Goal: Information Seeking & Learning: Find specific fact

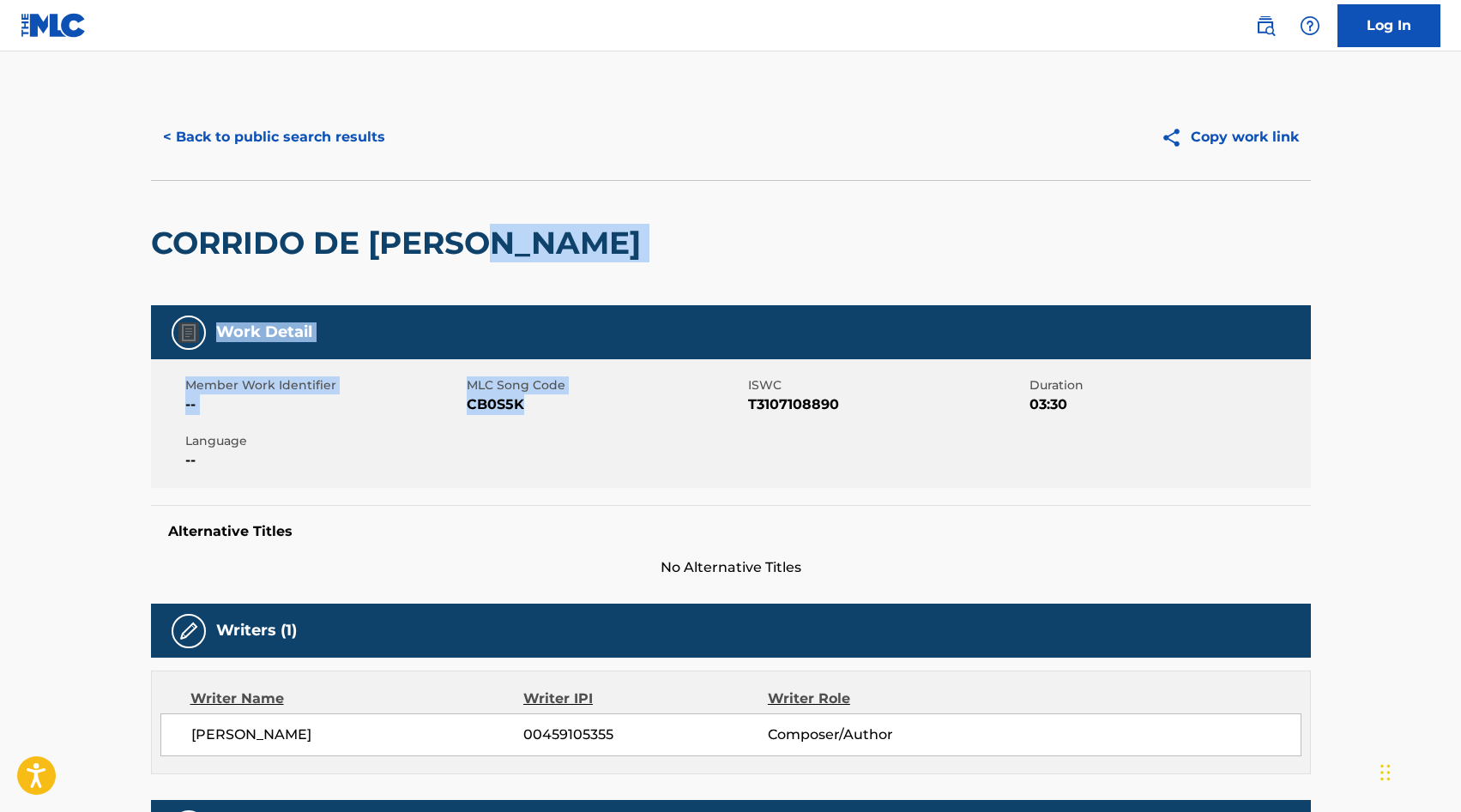
click at [227, 126] on button "< Back to public search results" at bounding box center [274, 138] width 246 height 43
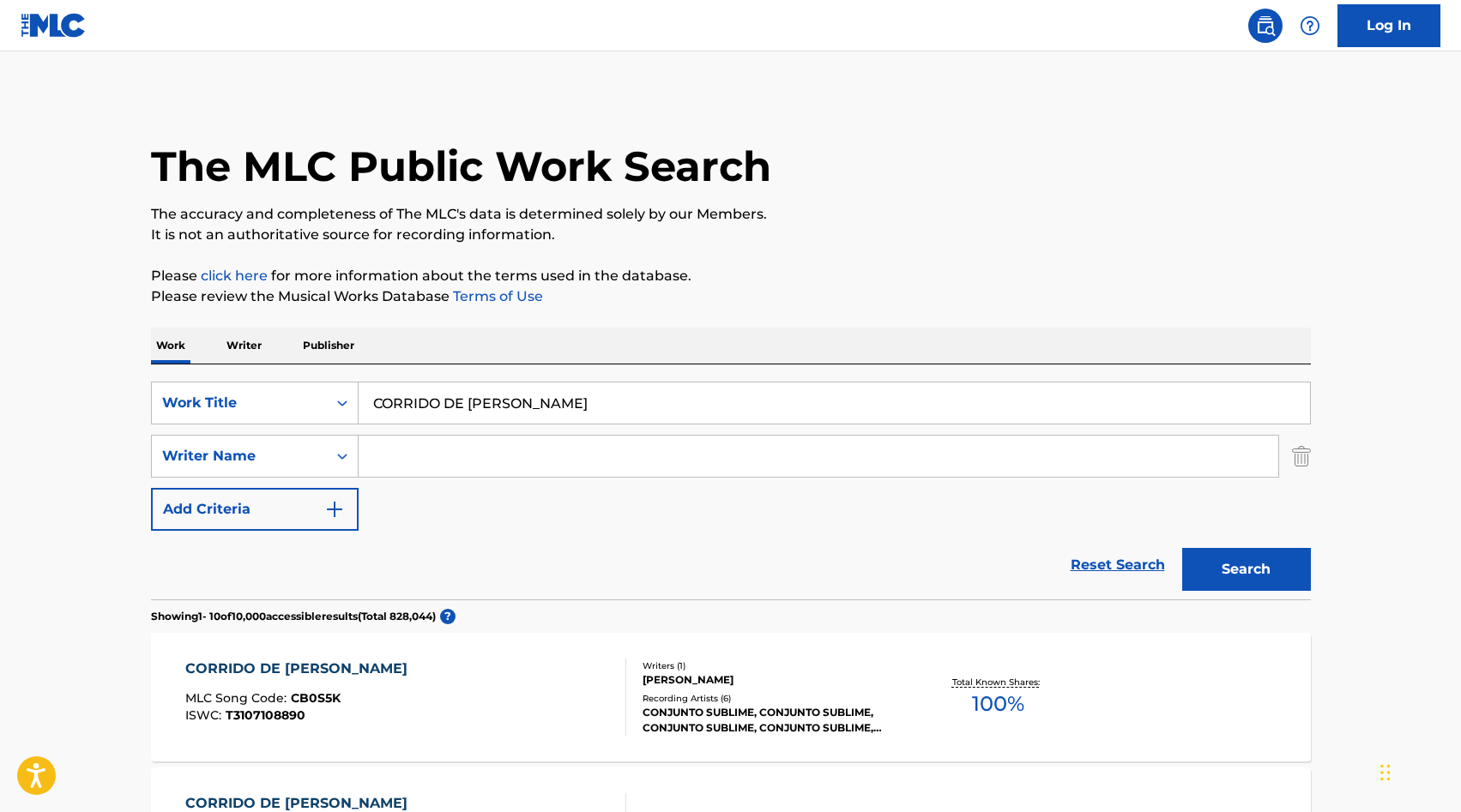
click at [449, 396] on input "CORRIDO DE [PERSON_NAME]" at bounding box center [835, 403] width 952 height 41
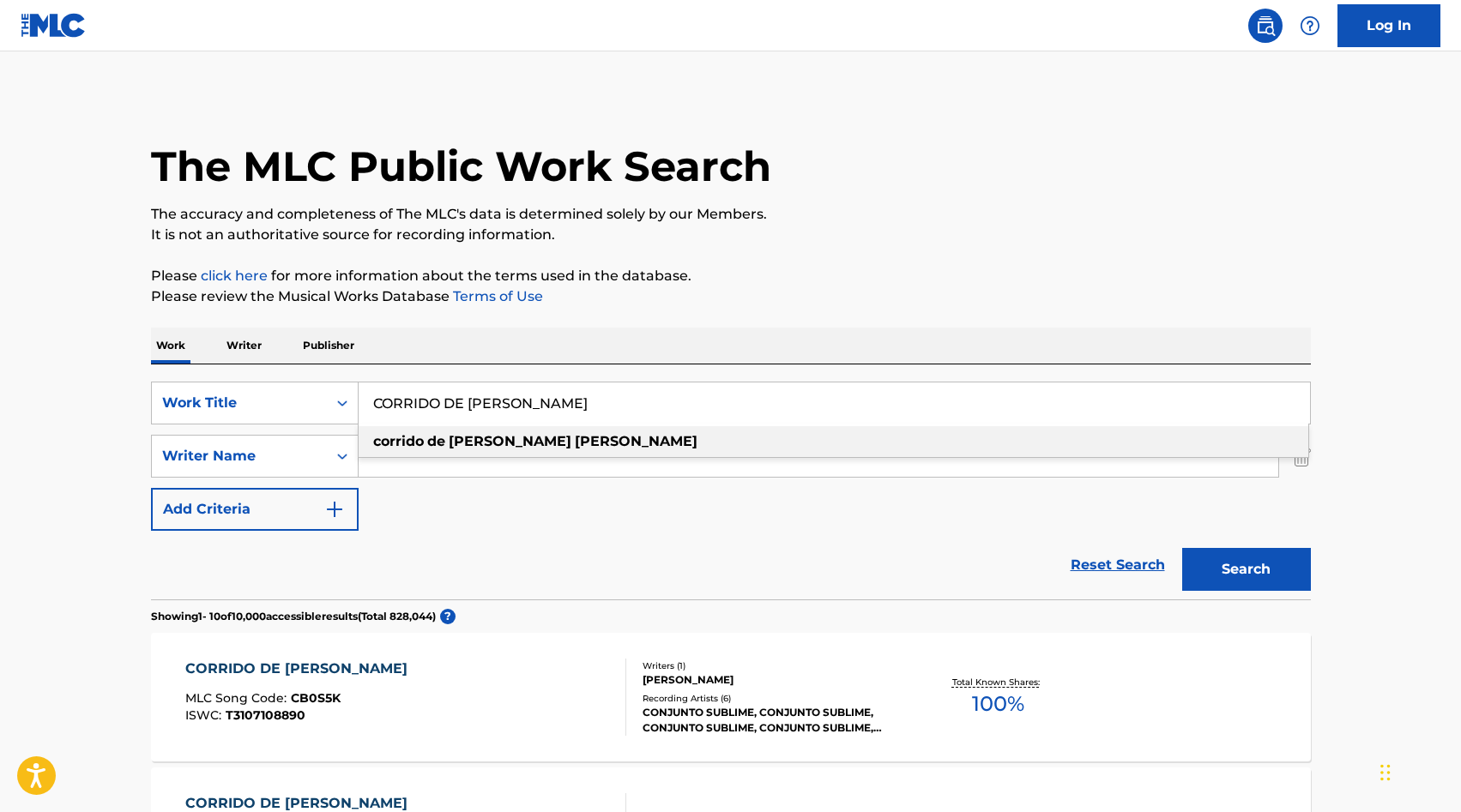
paste input "UANDO SE CIERRA LA PUERTA"
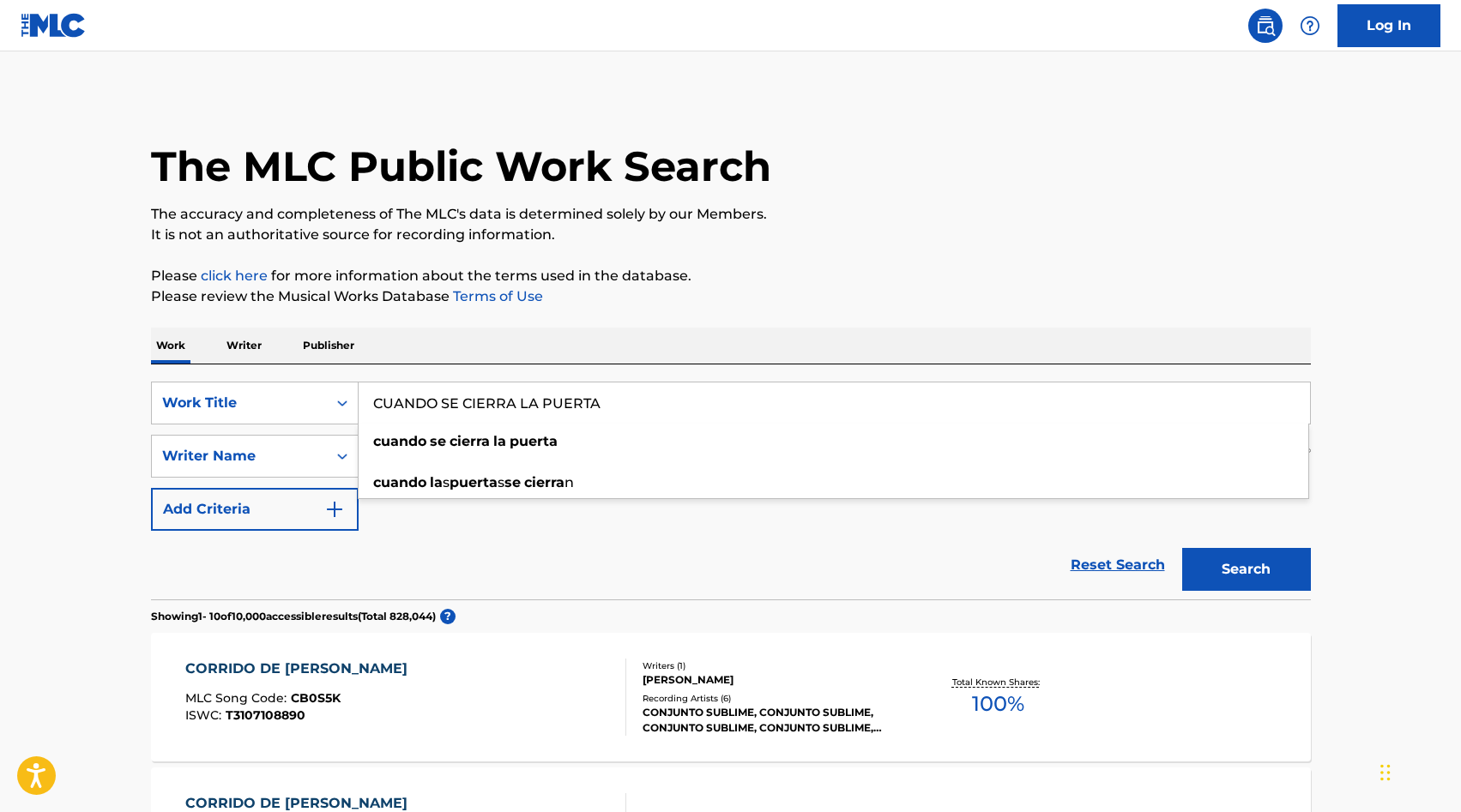
type input "CUANDO SE CIERRA LA PUERTA"
click at [975, 306] on p "Please review the Musical Works Database Terms of Use" at bounding box center [731, 297] width 1161 height 21
click at [1222, 565] on button "Search" at bounding box center [1246, 569] width 129 height 43
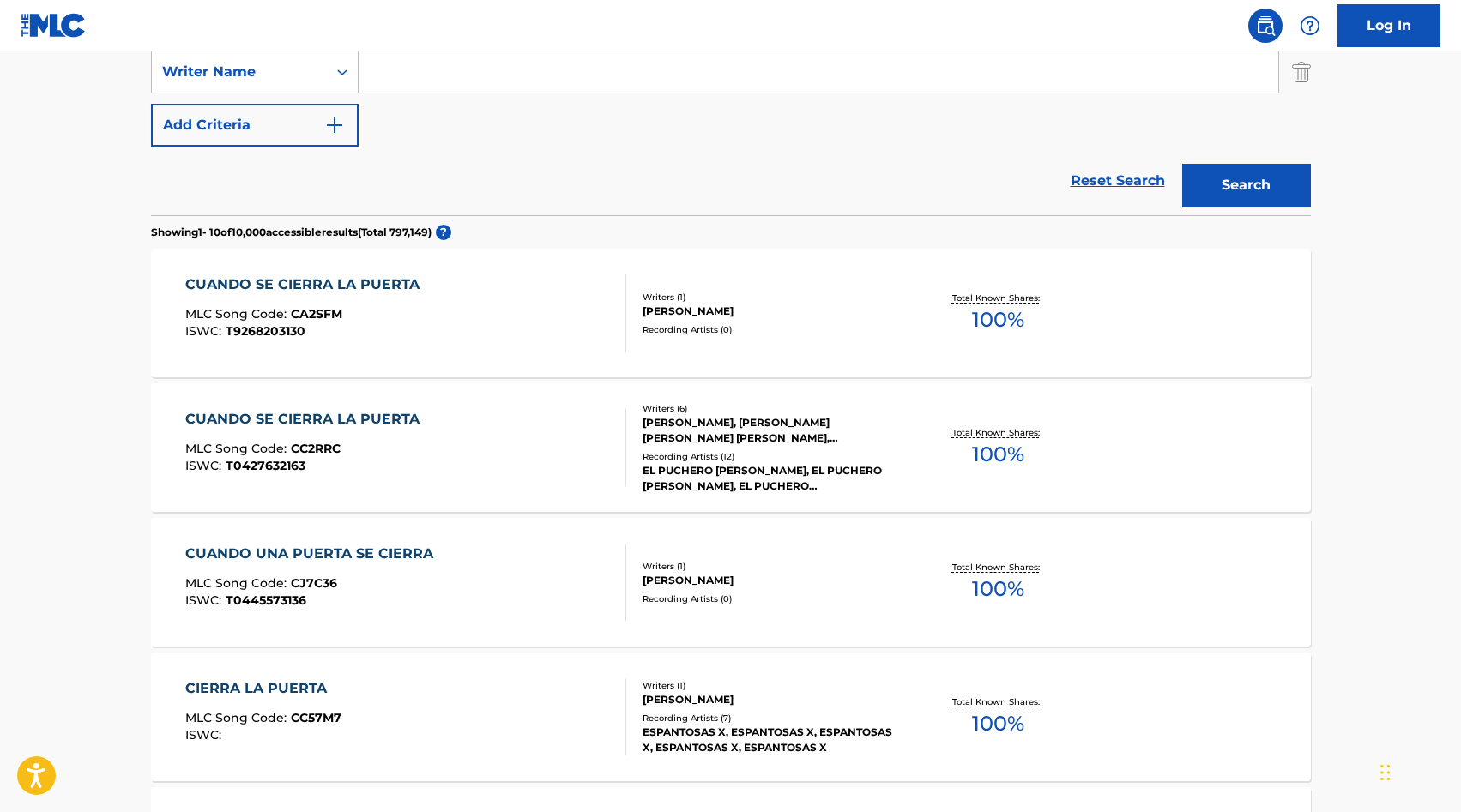
scroll to position [391, 0]
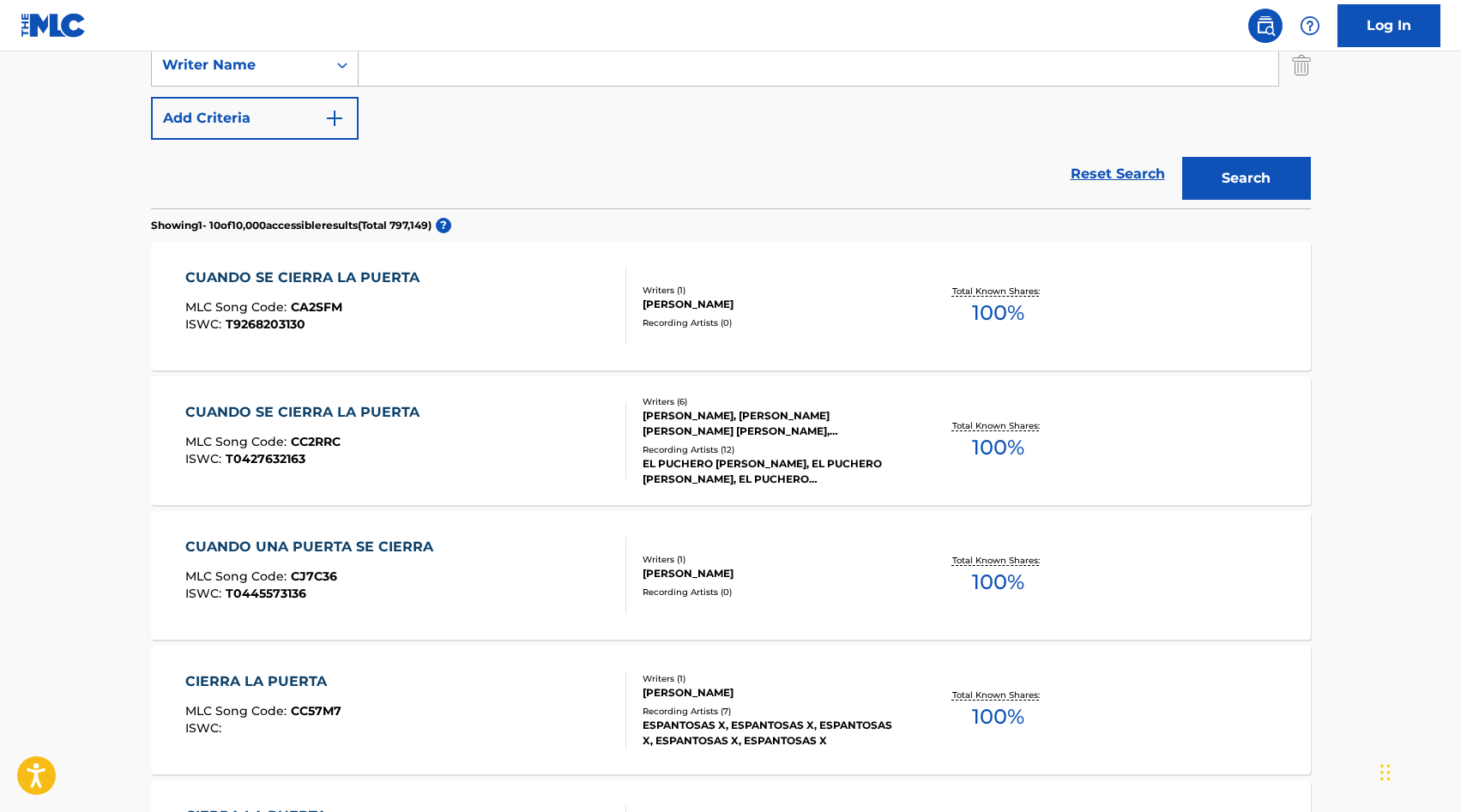
click at [715, 470] on div "EL PUCHERO [PERSON_NAME], EL PUCHERO [PERSON_NAME], EL PUCHERO [PERSON_NAME], E…" at bounding box center [772, 471] width 259 height 31
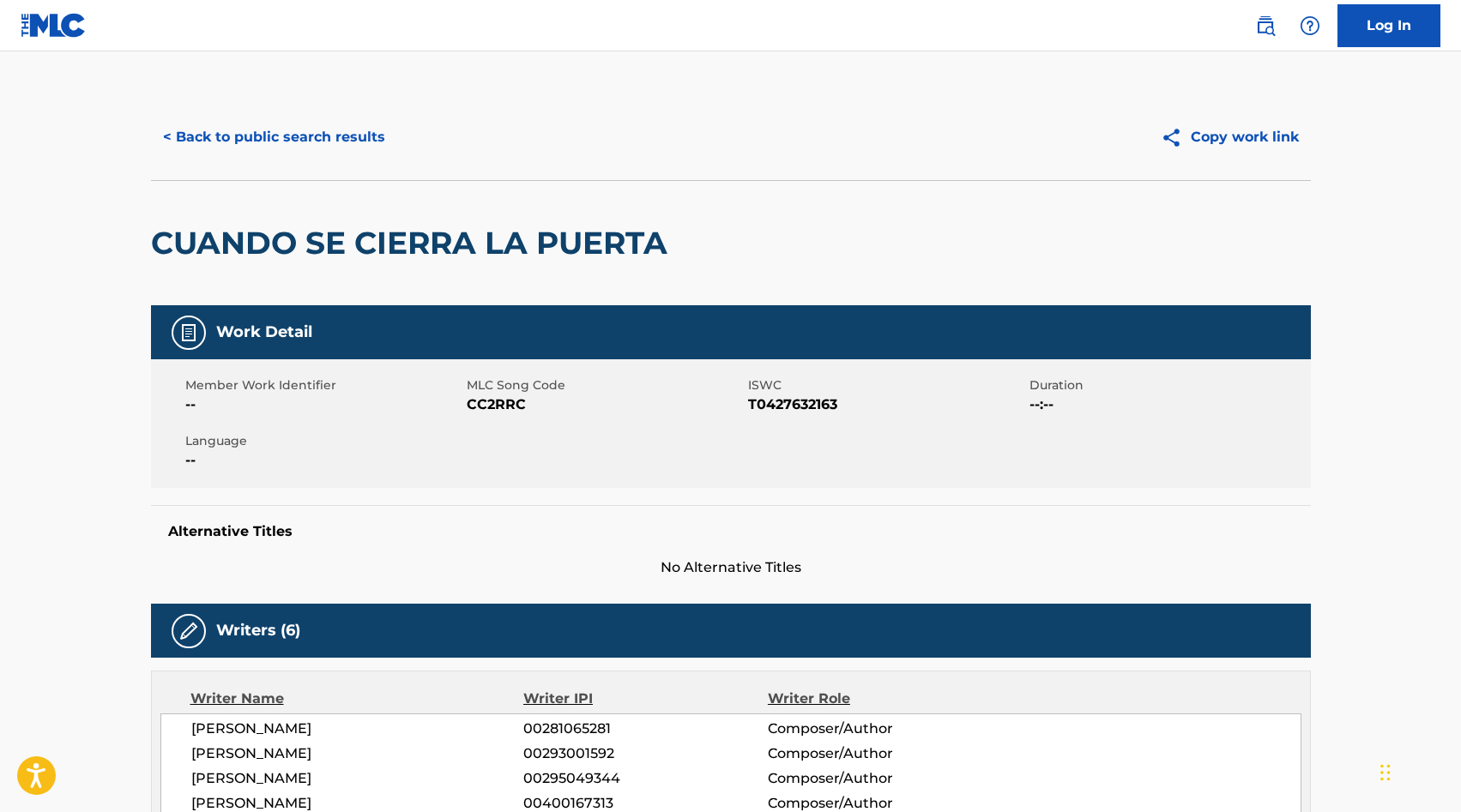
click at [182, 122] on button "< Back to public search results" at bounding box center [274, 138] width 246 height 43
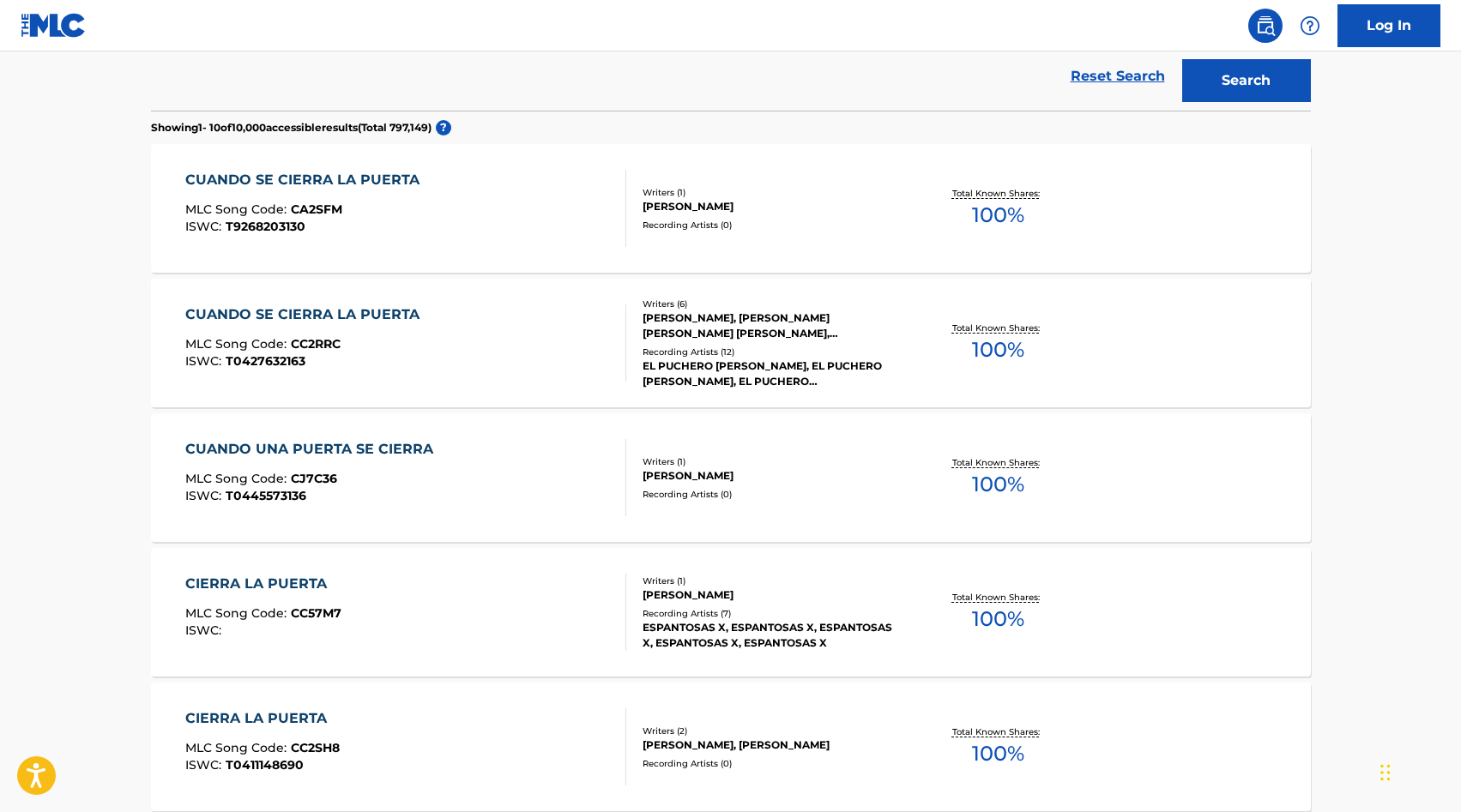
click at [444, 214] on div "CUANDO SE CIERRA LA PUERTA MLC Song Code : CA2SFM ISWC : T9268203130" at bounding box center [406, 209] width 441 height 77
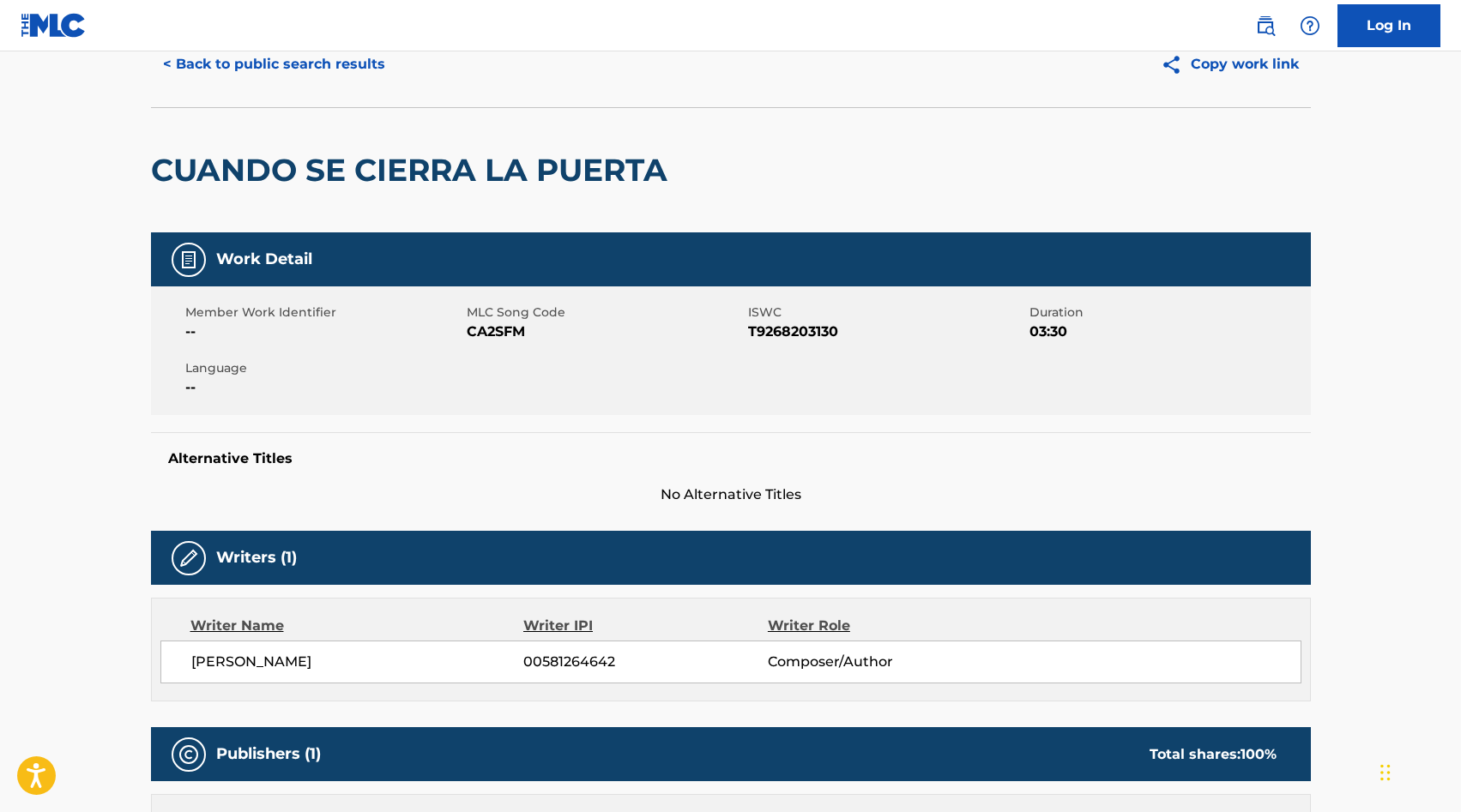
scroll to position [74, 0]
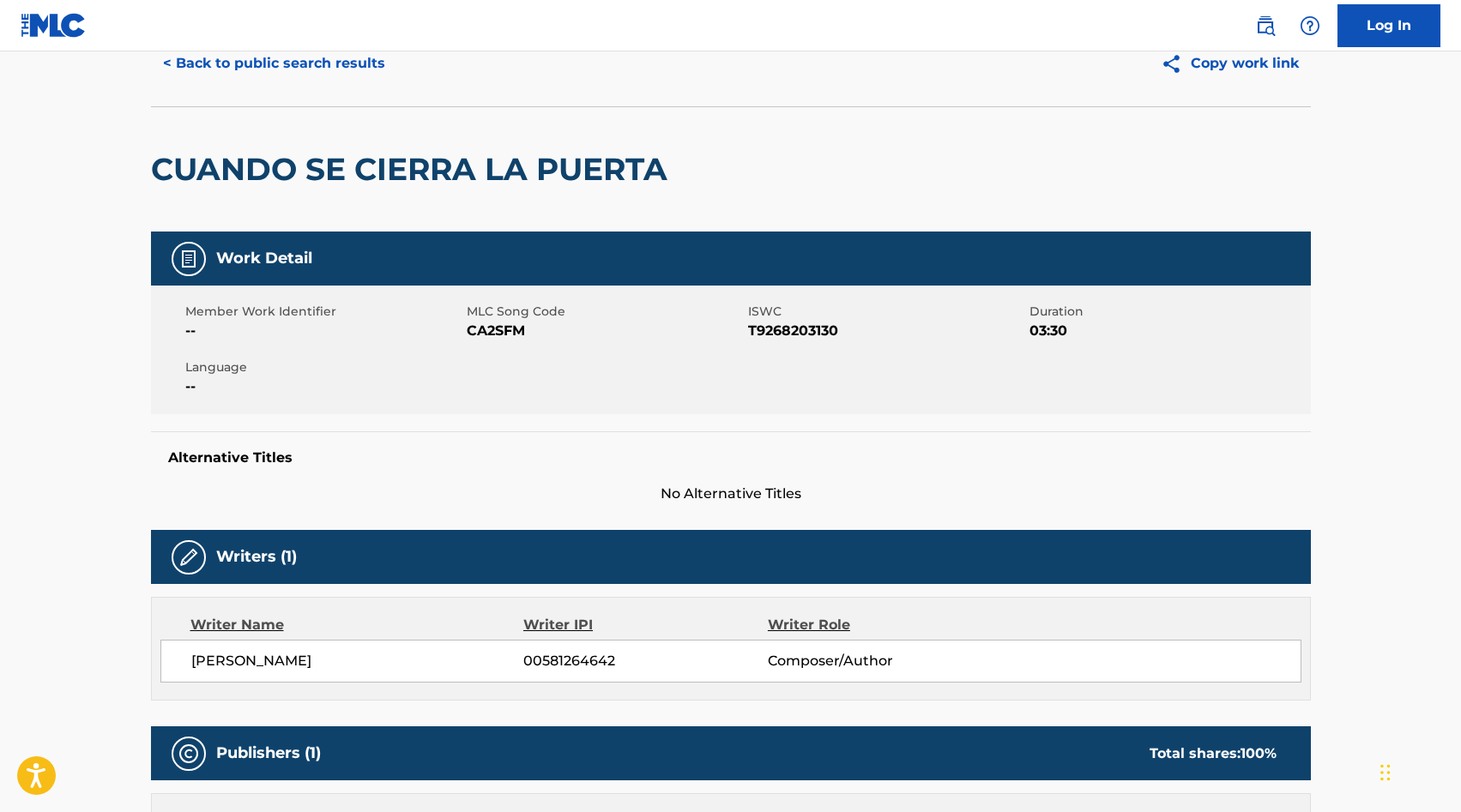
click at [503, 330] on span "CA2SFM" at bounding box center [605, 331] width 277 height 21
copy span "CA2SFM"
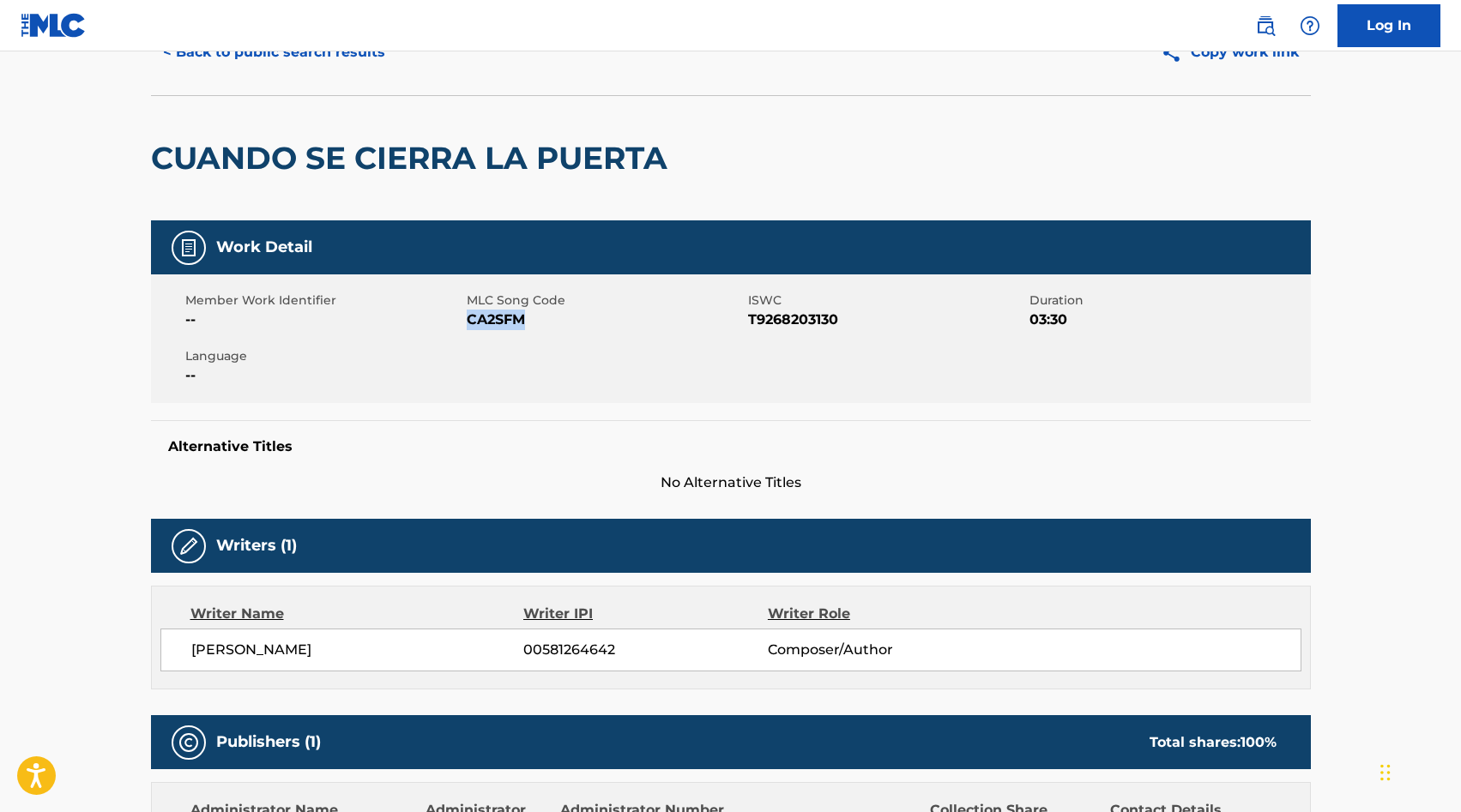
scroll to position [0, 0]
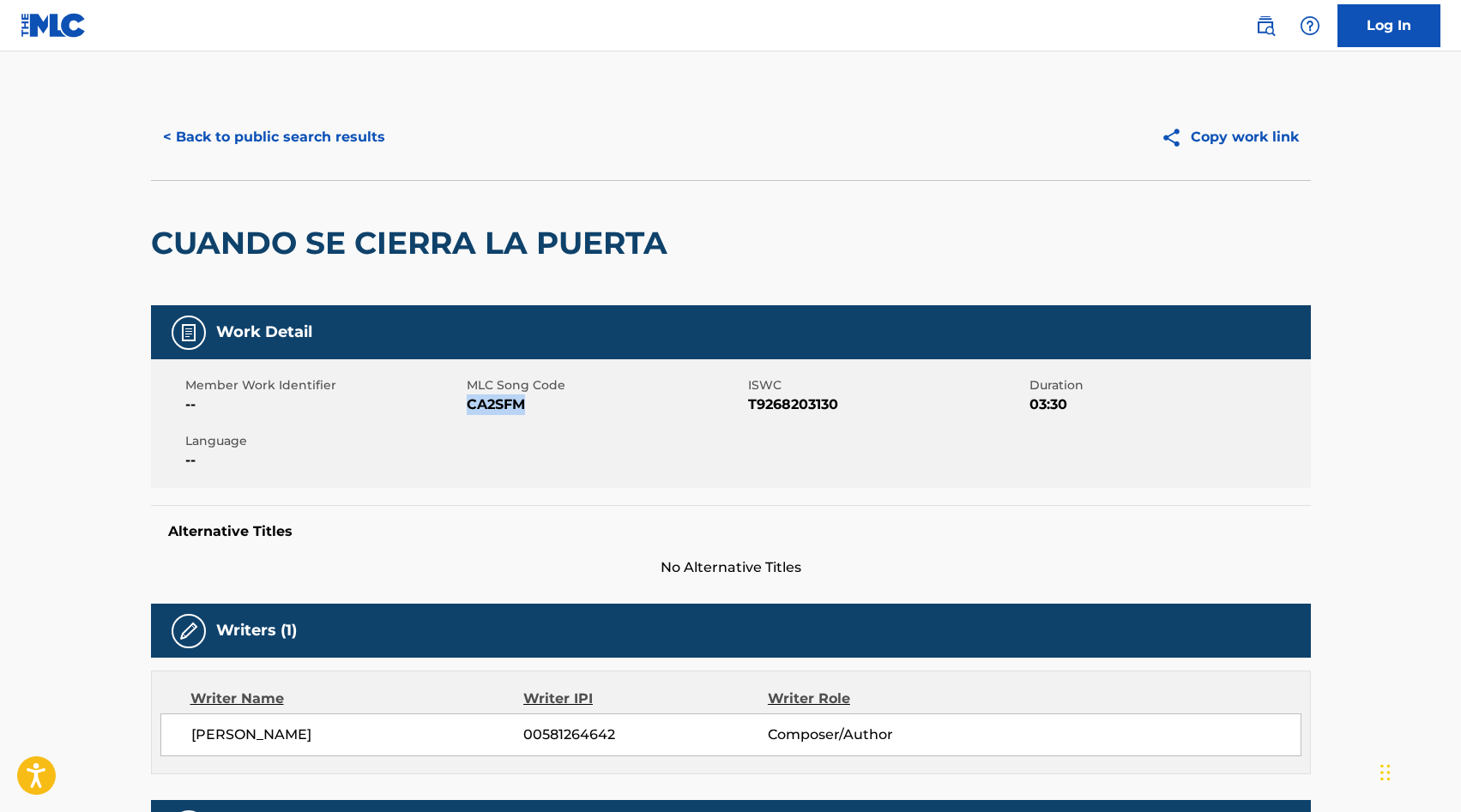
click at [251, 154] on button "< Back to public search results" at bounding box center [274, 138] width 246 height 43
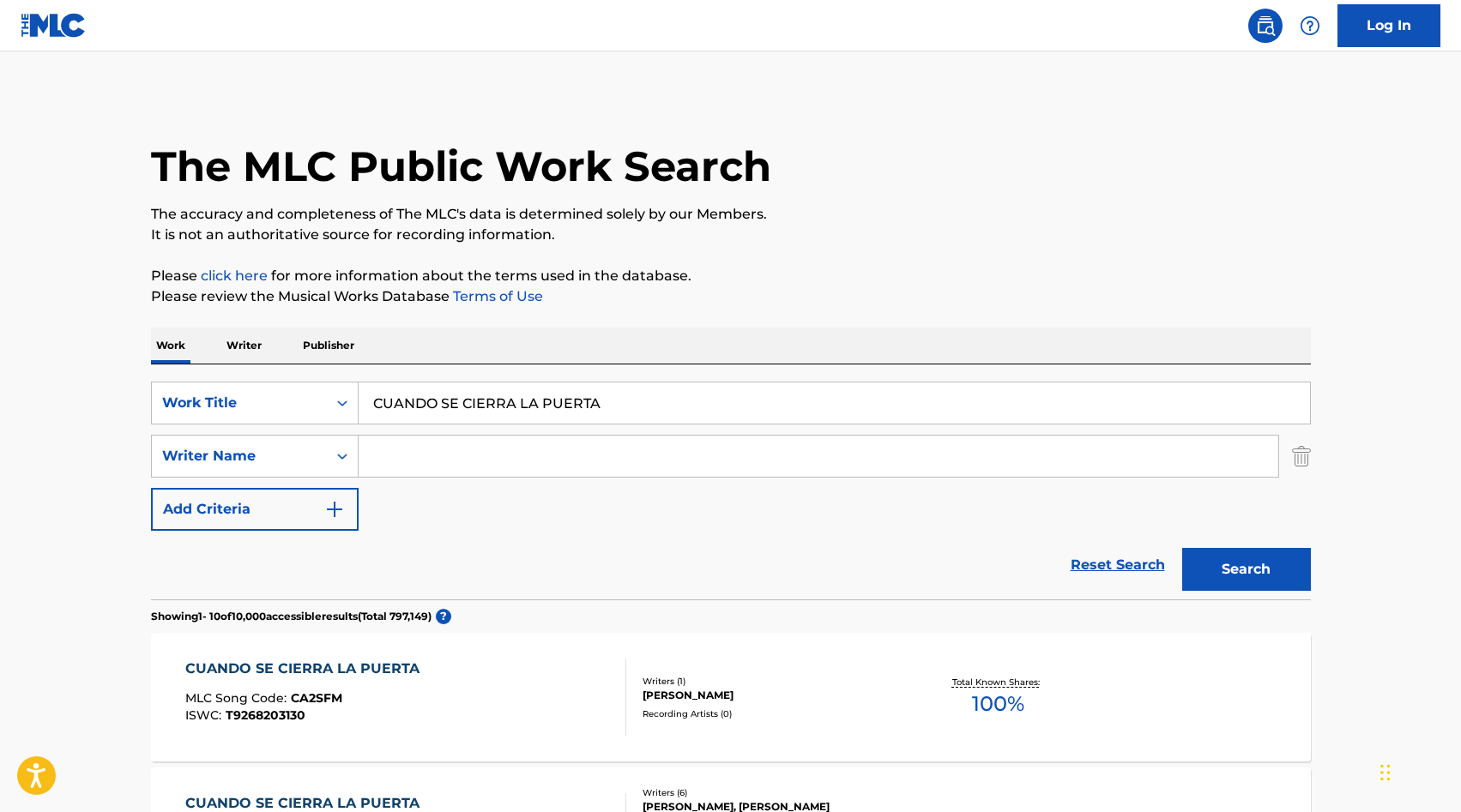
click at [491, 415] on input "CUANDO SE CIERRA LA PUERTA" at bounding box center [835, 403] width 952 height 41
click at [491, 415] on input "CUANDO SE CIERRA LA PUERTA" at bounding box center [835, 403] width 952 height 41
type input "cuando te miro a los ojos"
click at [1223, 561] on button "Search" at bounding box center [1246, 569] width 129 height 43
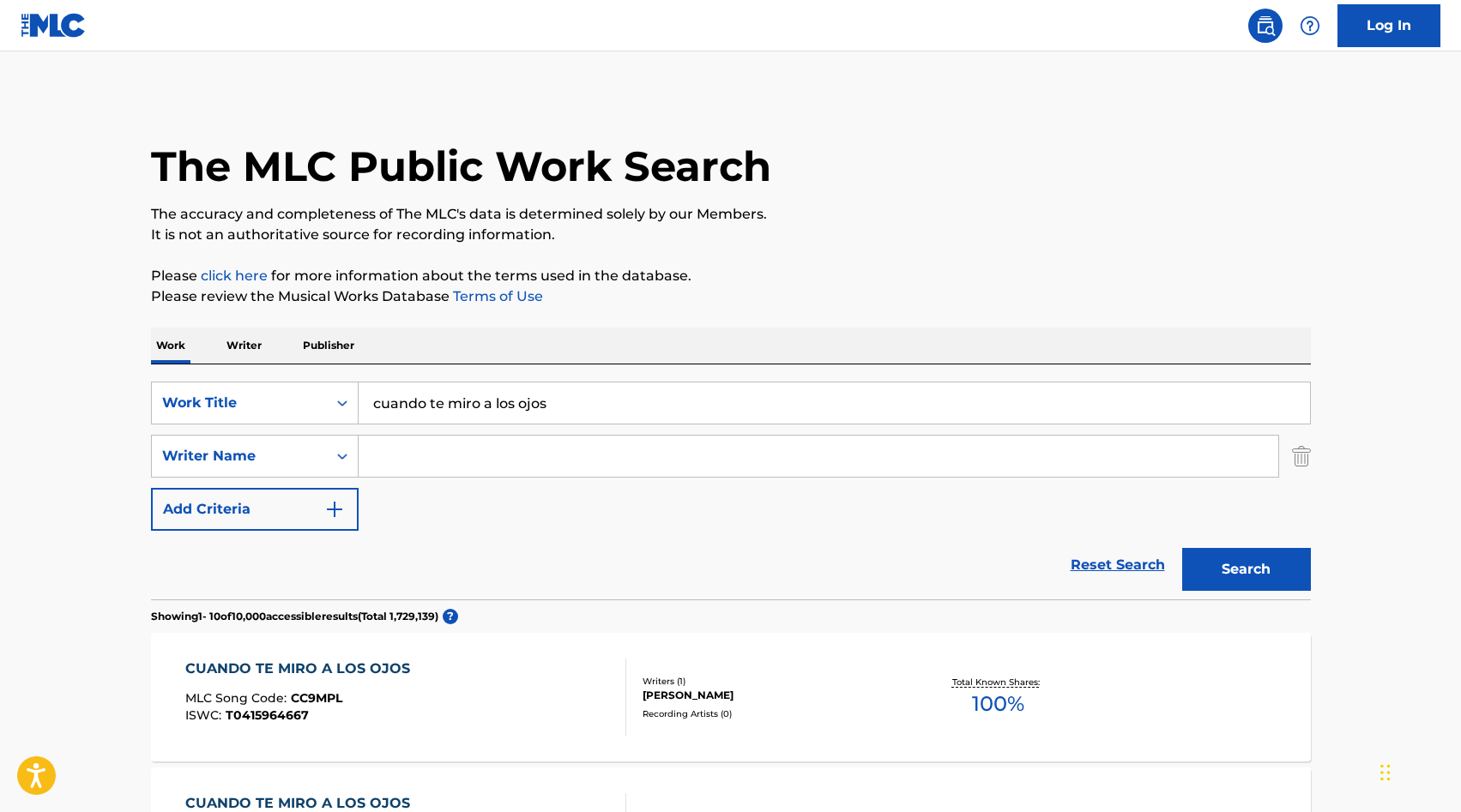
click at [407, 459] on input "Search Form" at bounding box center [819, 457] width 919 height 41
click at [1250, 579] on button "Search" at bounding box center [1246, 569] width 129 height 43
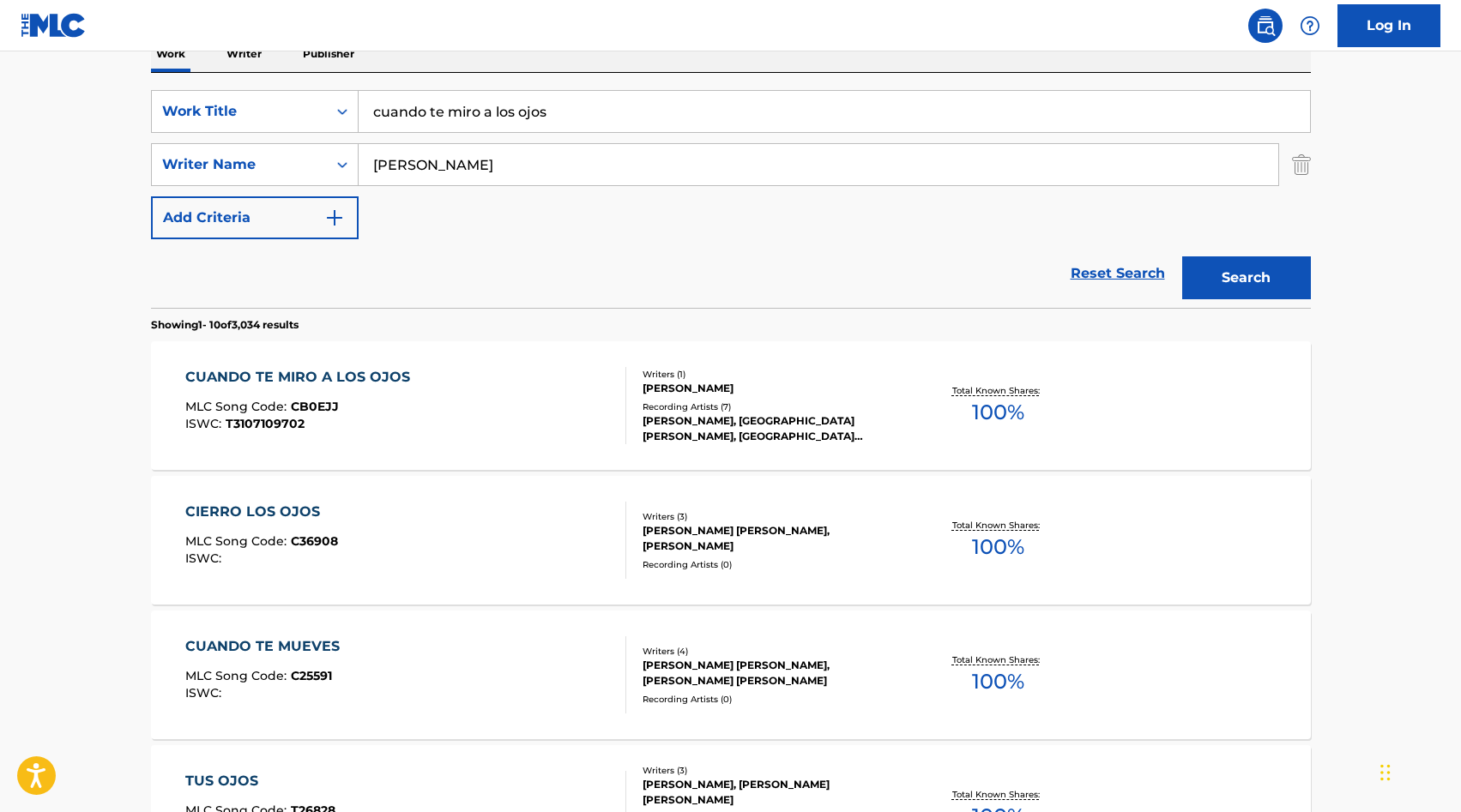
scroll to position [296, 0]
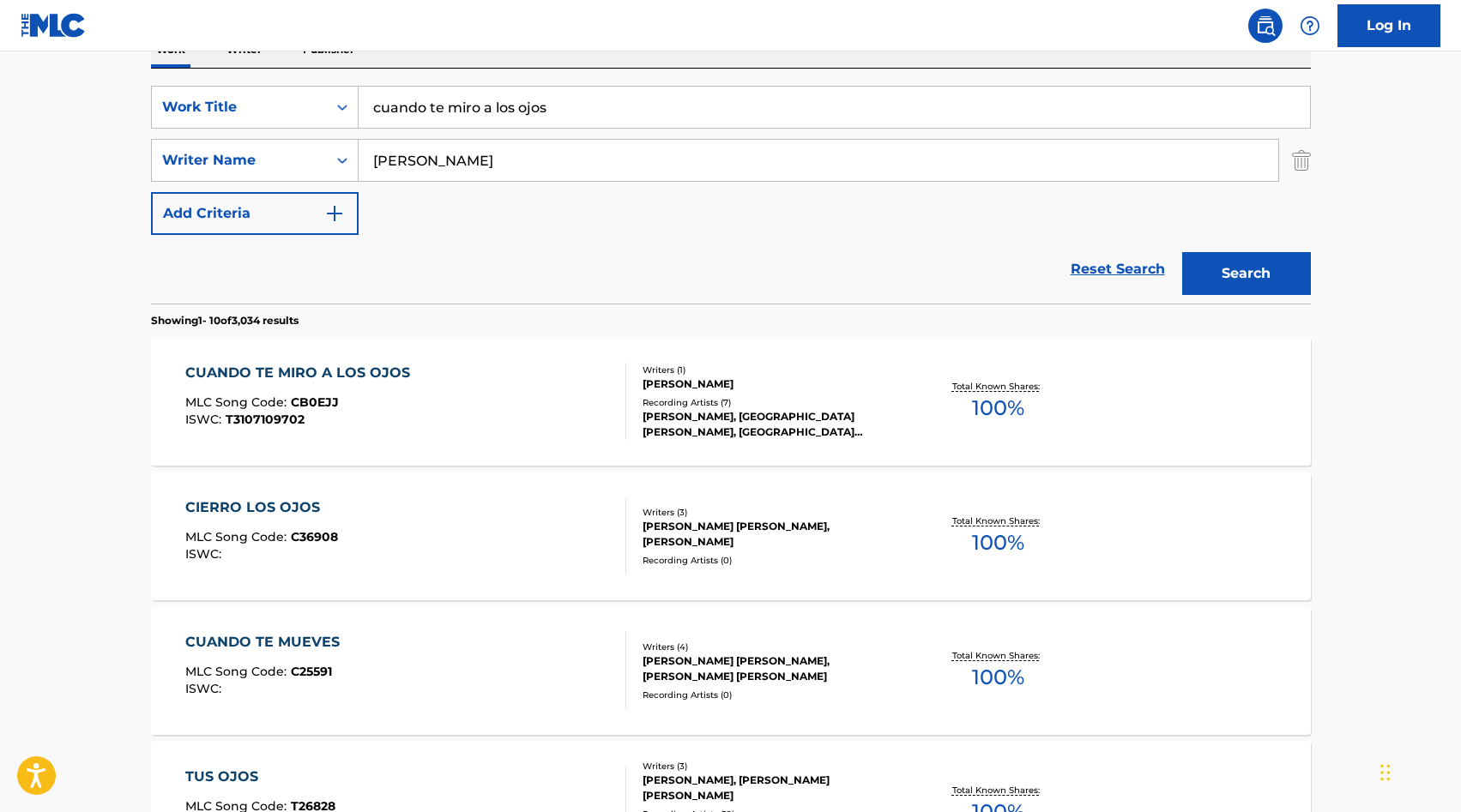
click at [423, 159] on input "[PERSON_NAME]" at bounding box center [819, 160] width 919 height 41
type input "[PERSON_NAME]"
click at [1224, 254] on button "Search" at bounding box center [1246, 273] width 129 height 43
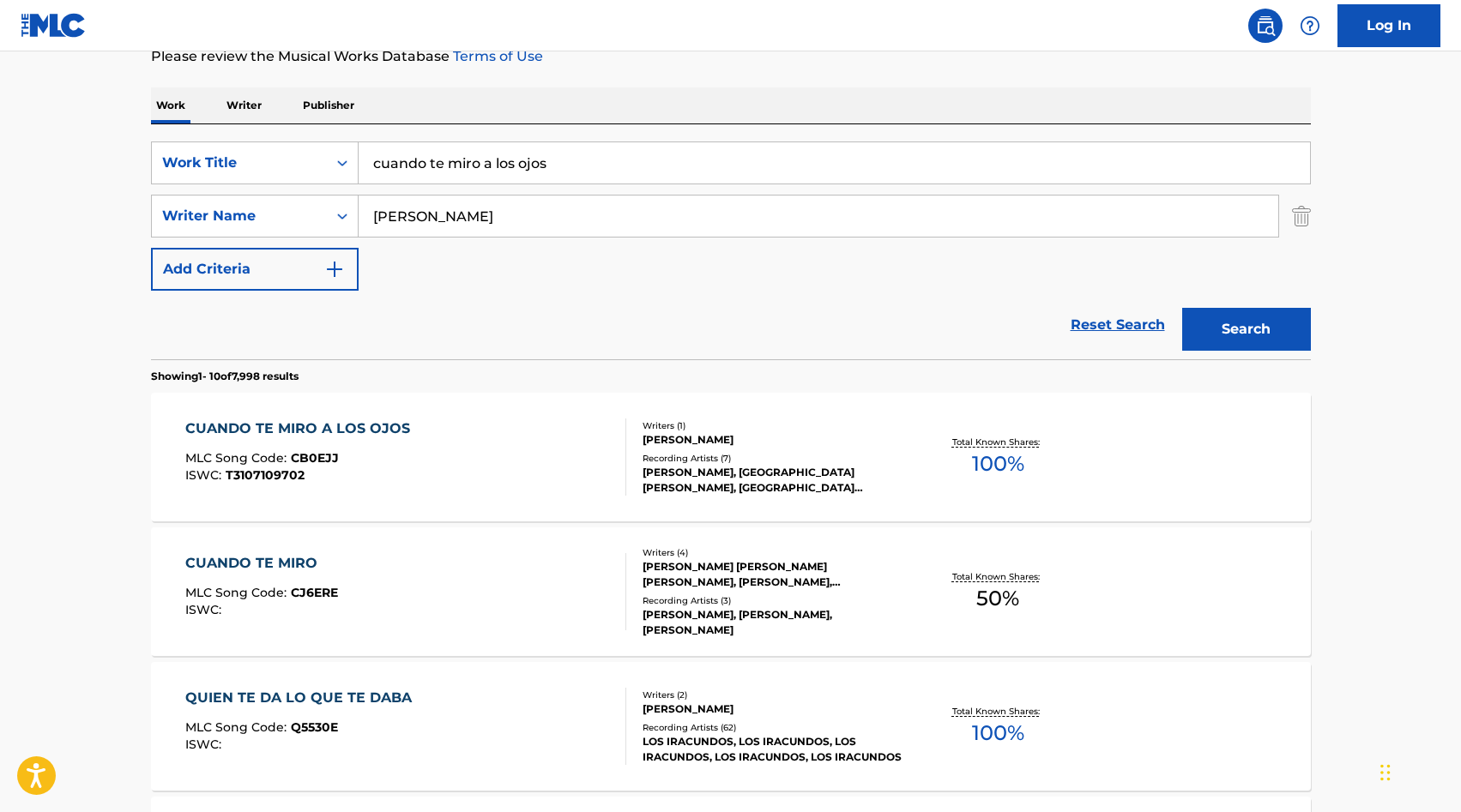
scroll to position [241, 0]
click at [675, 439] on div "[PERSON_NAME]" at bounding box center [772, 439] width 259 height 15
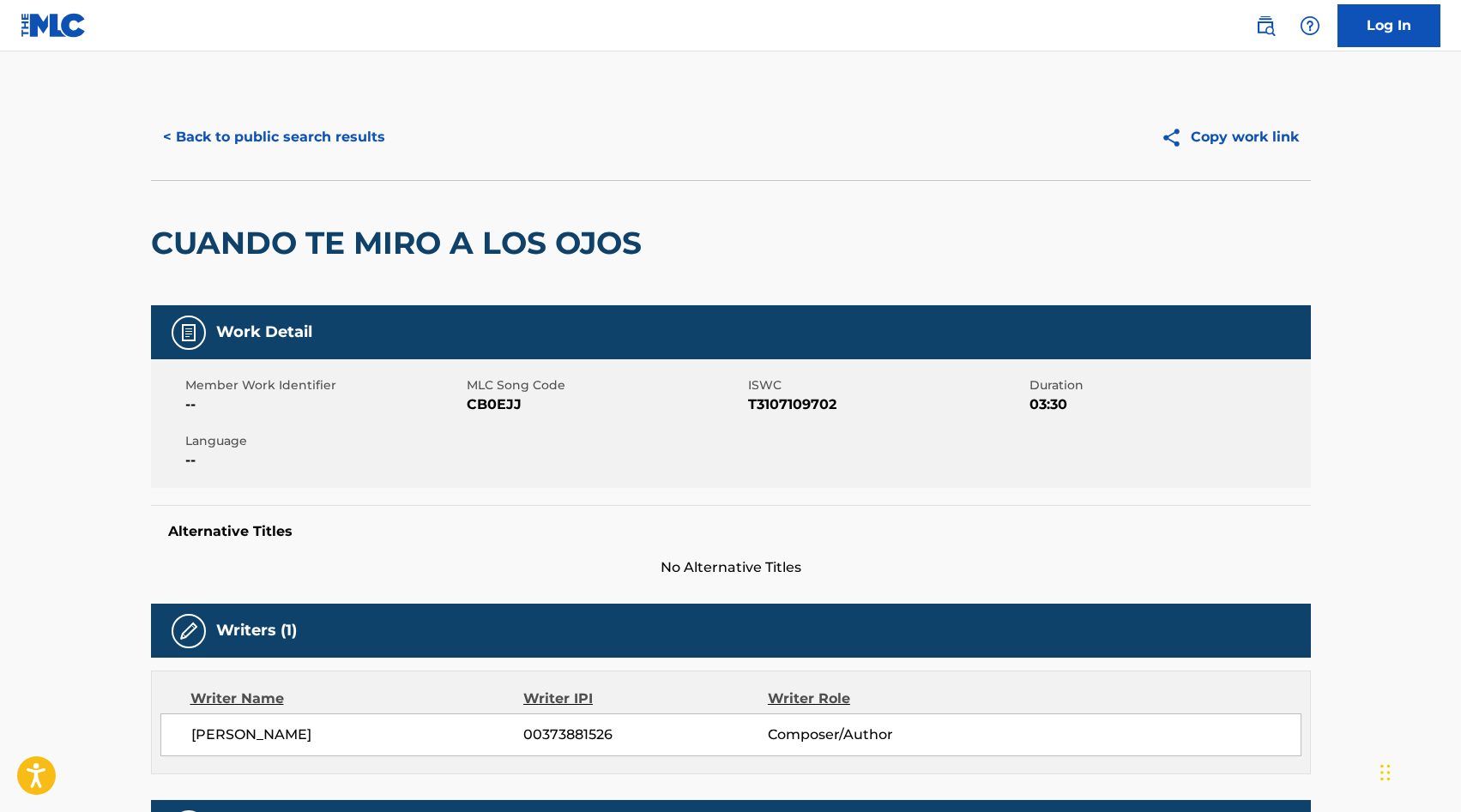
click at [488, 404] on span "CB0EJJ" at bounding box center [605, 405] width 277 height 21
copy span "CB0EJJ"
click at [237, 115] on div "< Back to public search results Copy work link" at bounding box center [731, 137] width 1161 height 85
click at [232, 152] on button "< Back to public search results" at bounding box center [274, 138] width 246 height 43
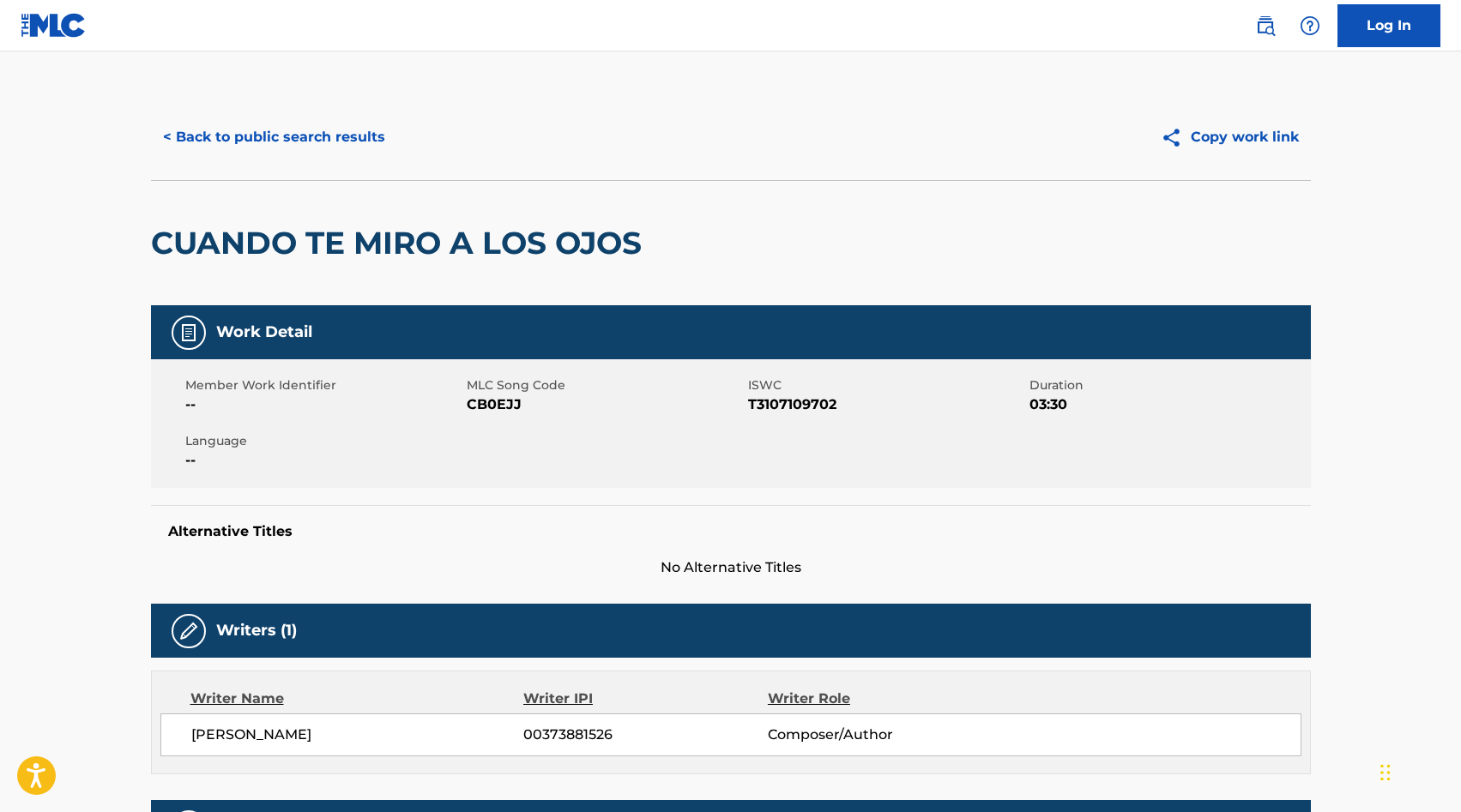
scroll to position [241, 0]
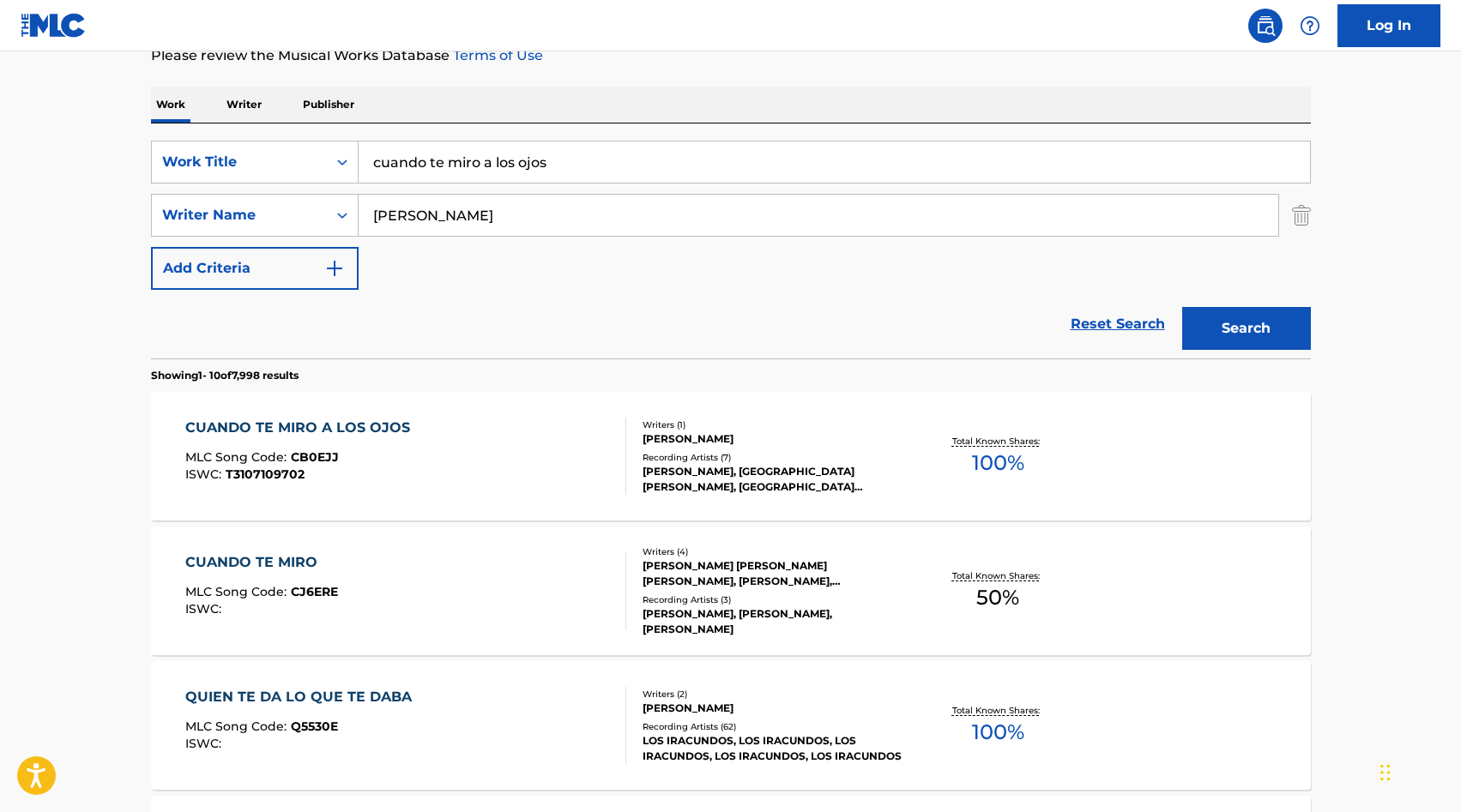
click at [492, 172] on input "cuando te miro a los ojos" at bounding box center [835, 162] width 952 height 41
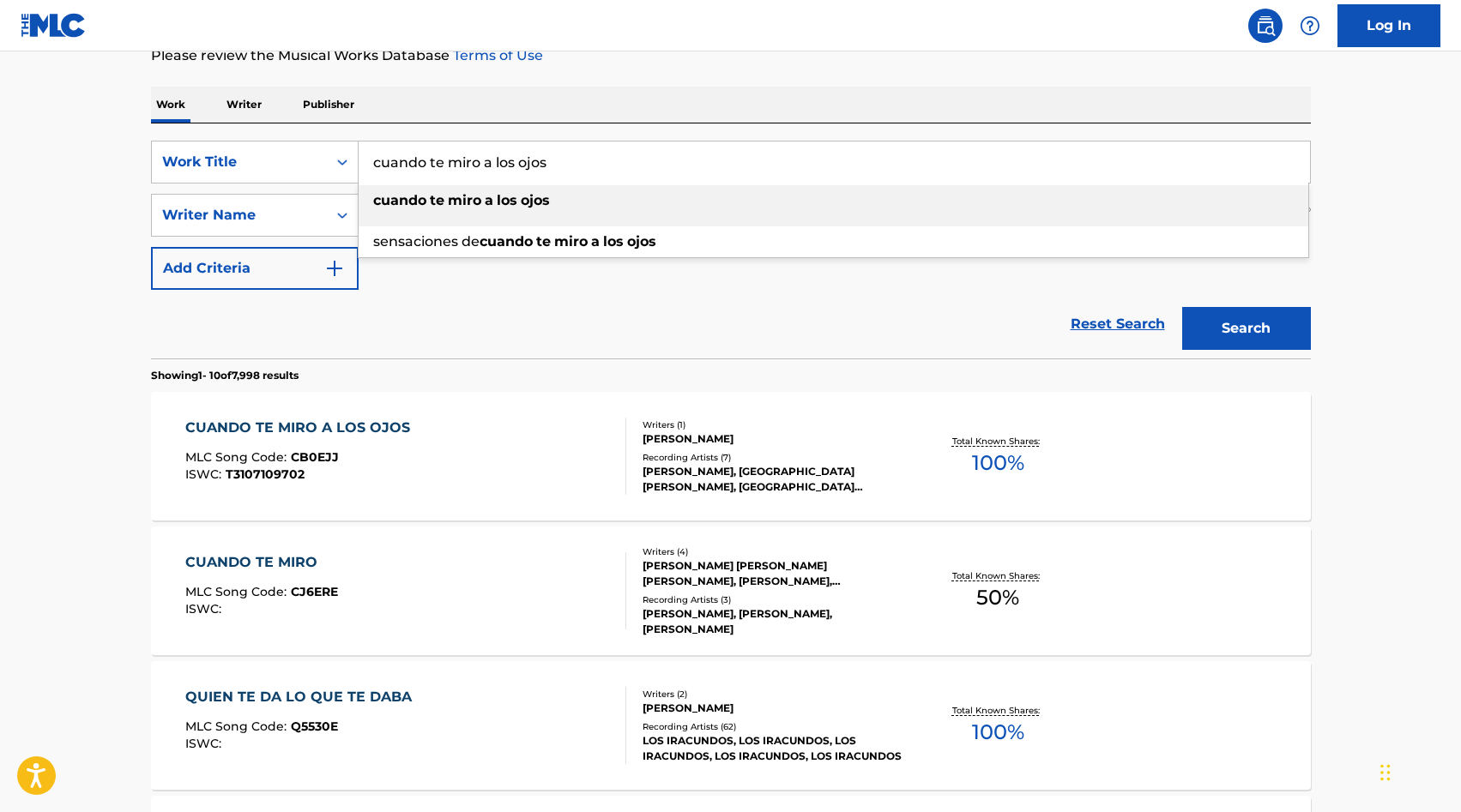
paste input "CUANDO TU ME MIRAS"
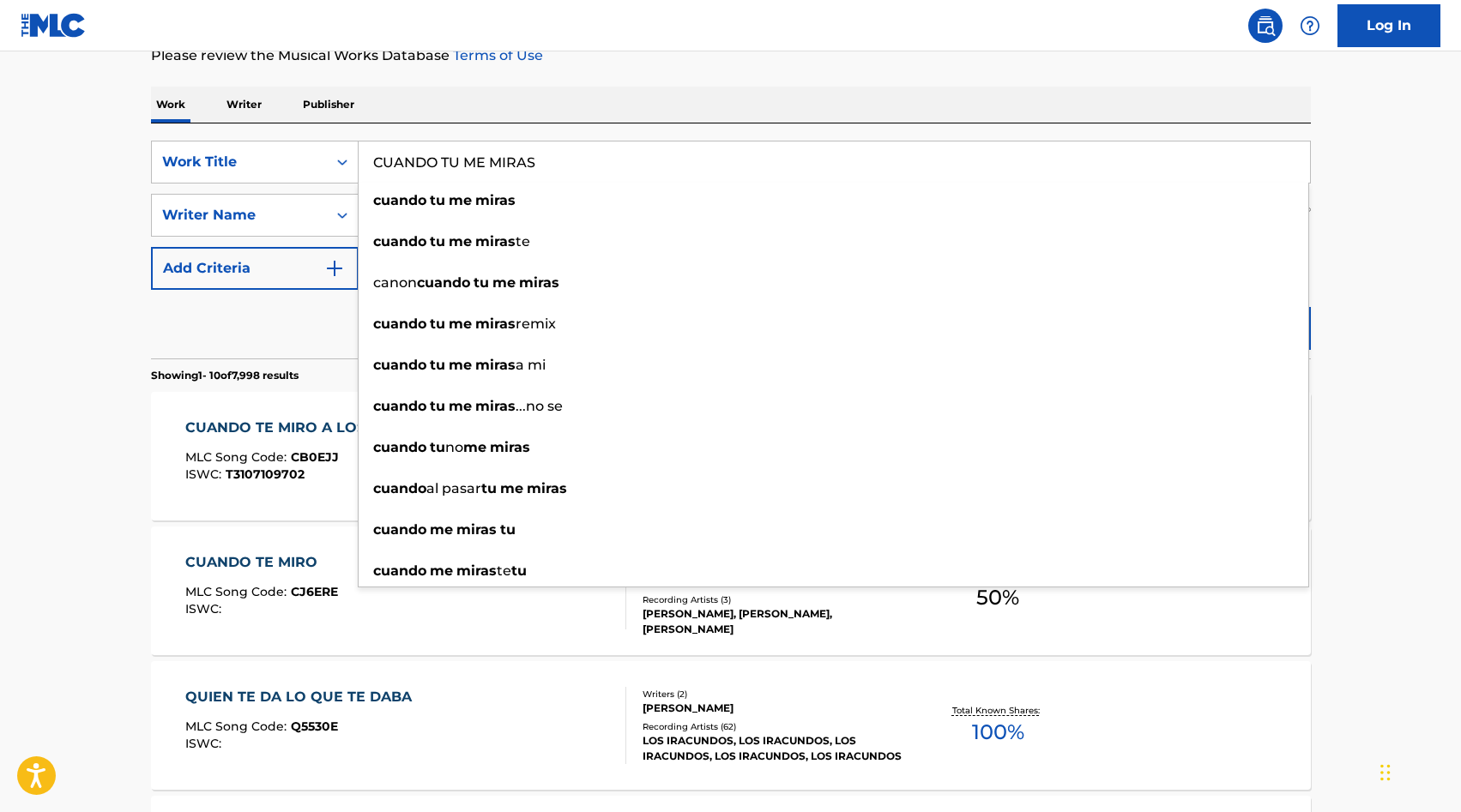
type input "CUANDO TU ME MIRAS"
click at [528, 113] on div "Work Writer Publisher" at bounding box center [731, 104] width 1161 height 36
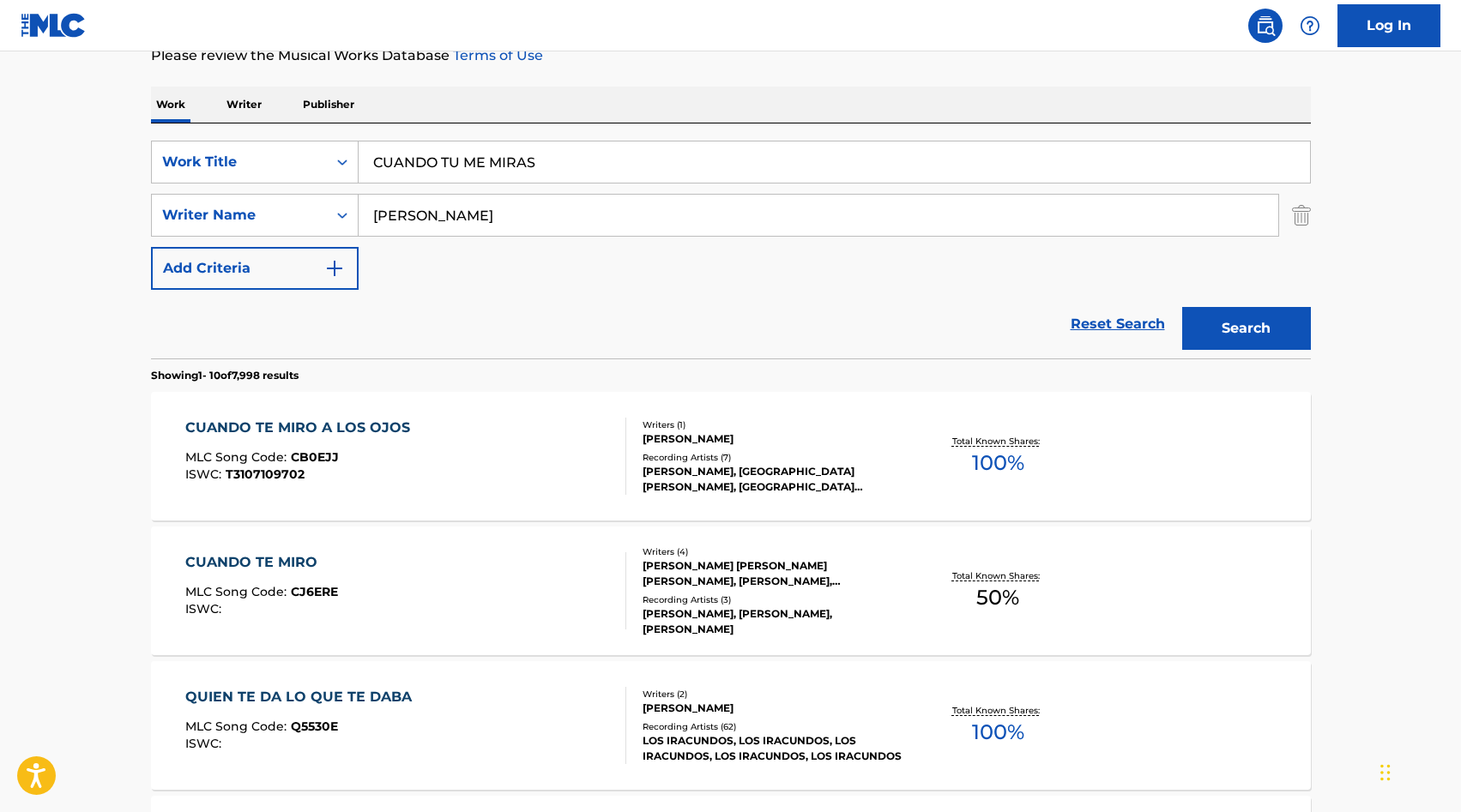
click at [418, 217] on input "[PERSON_NAME]" at bounding box center [819, 216] width 919 height 41
type input "[PERSON_NAME]"
click at [1223, 315] on button "Search" at bounding box center [1246, 328] width 129 height 43
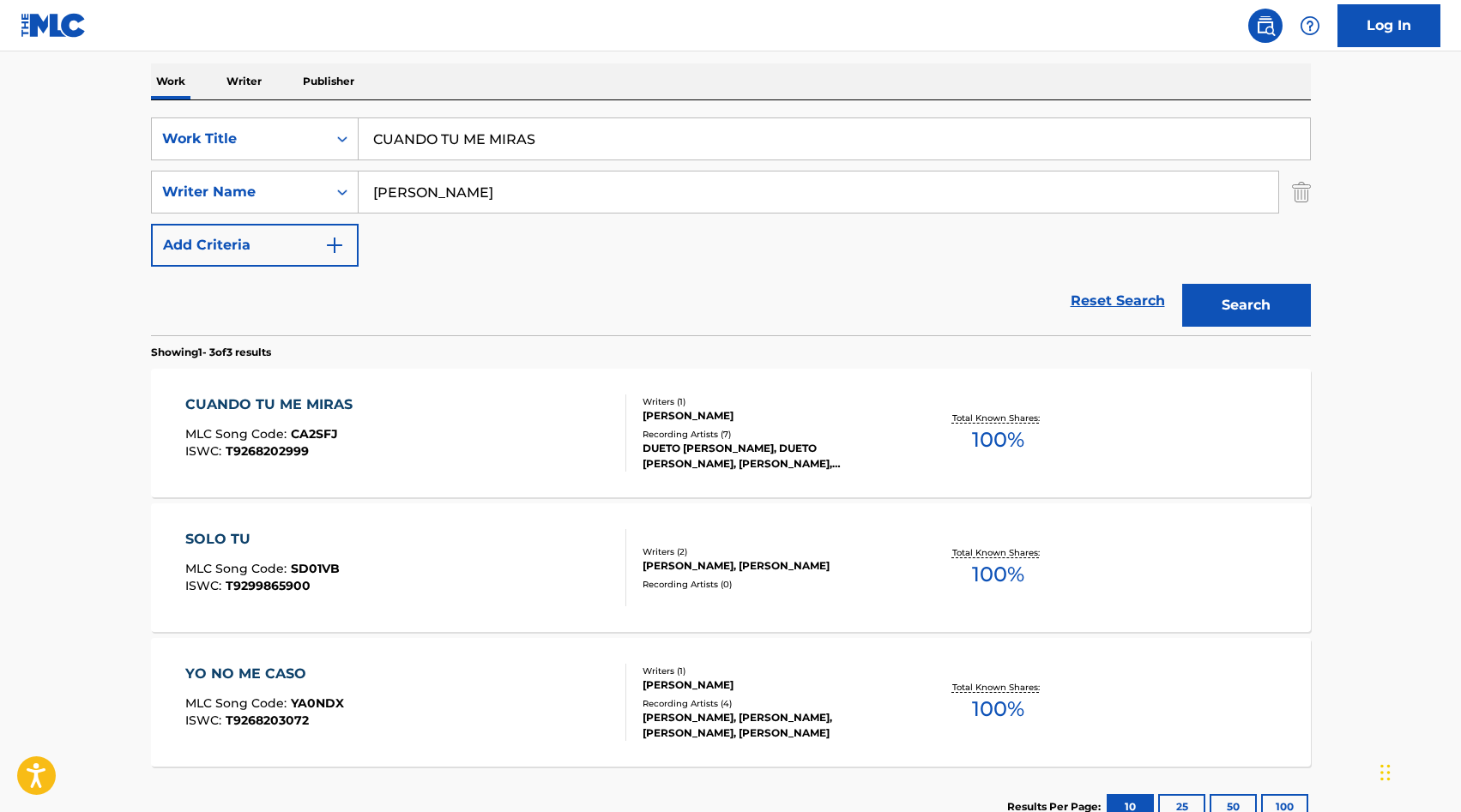
scroll to position [268, 0]
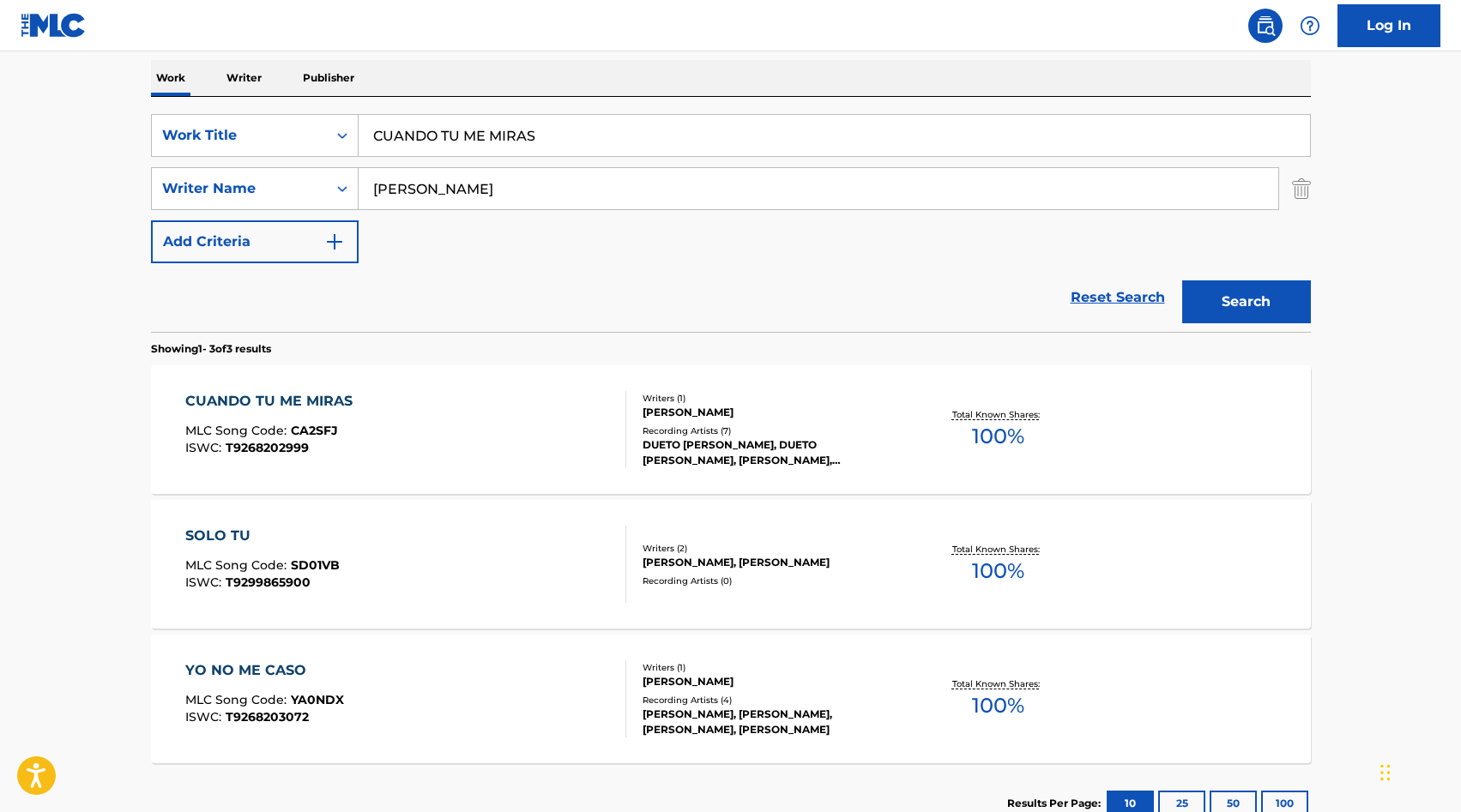
click at [704, 415] on div "[PERSON_NAME]" at bounding box center [772, 412] width 259 height 15
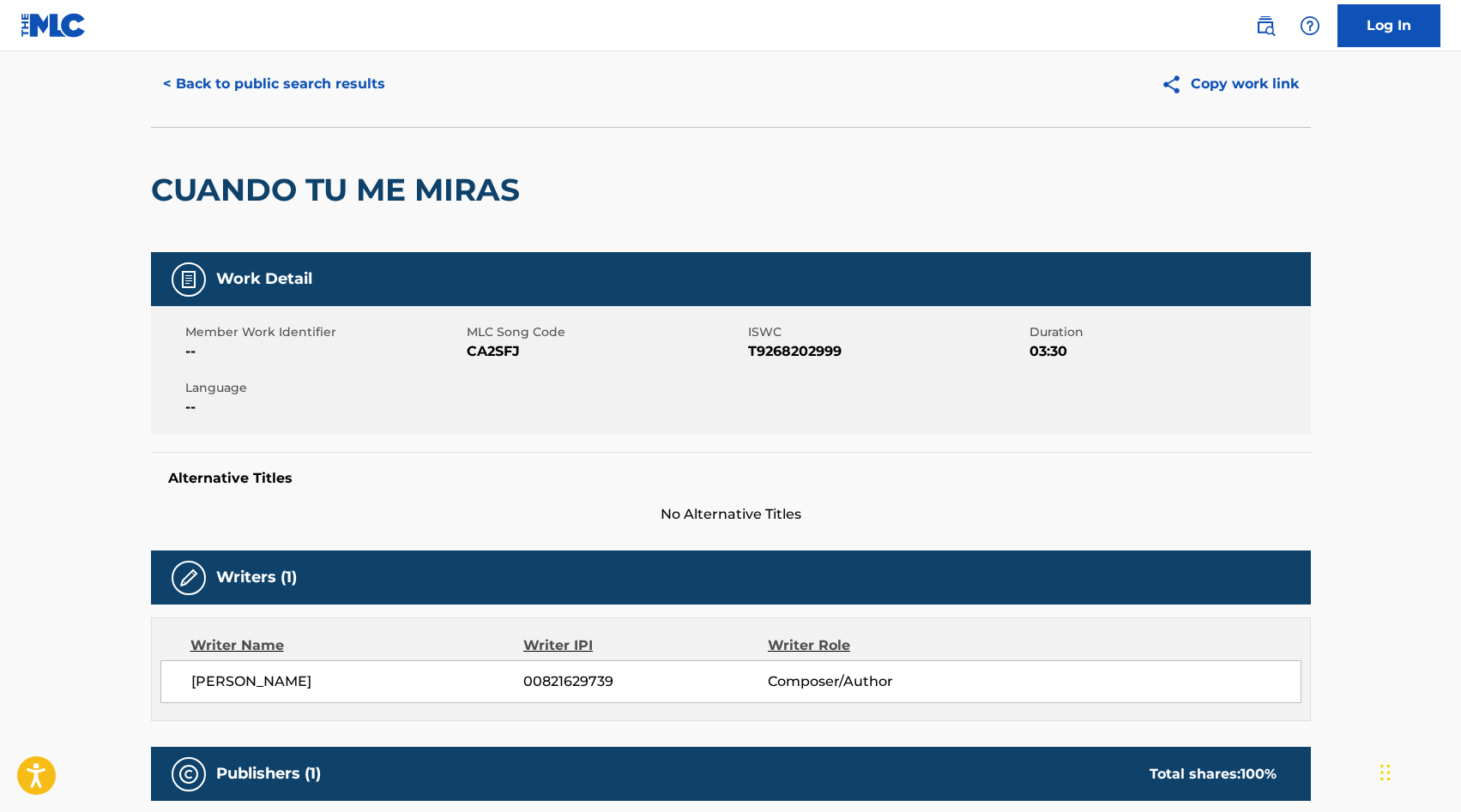
scroll to position [56, 0]
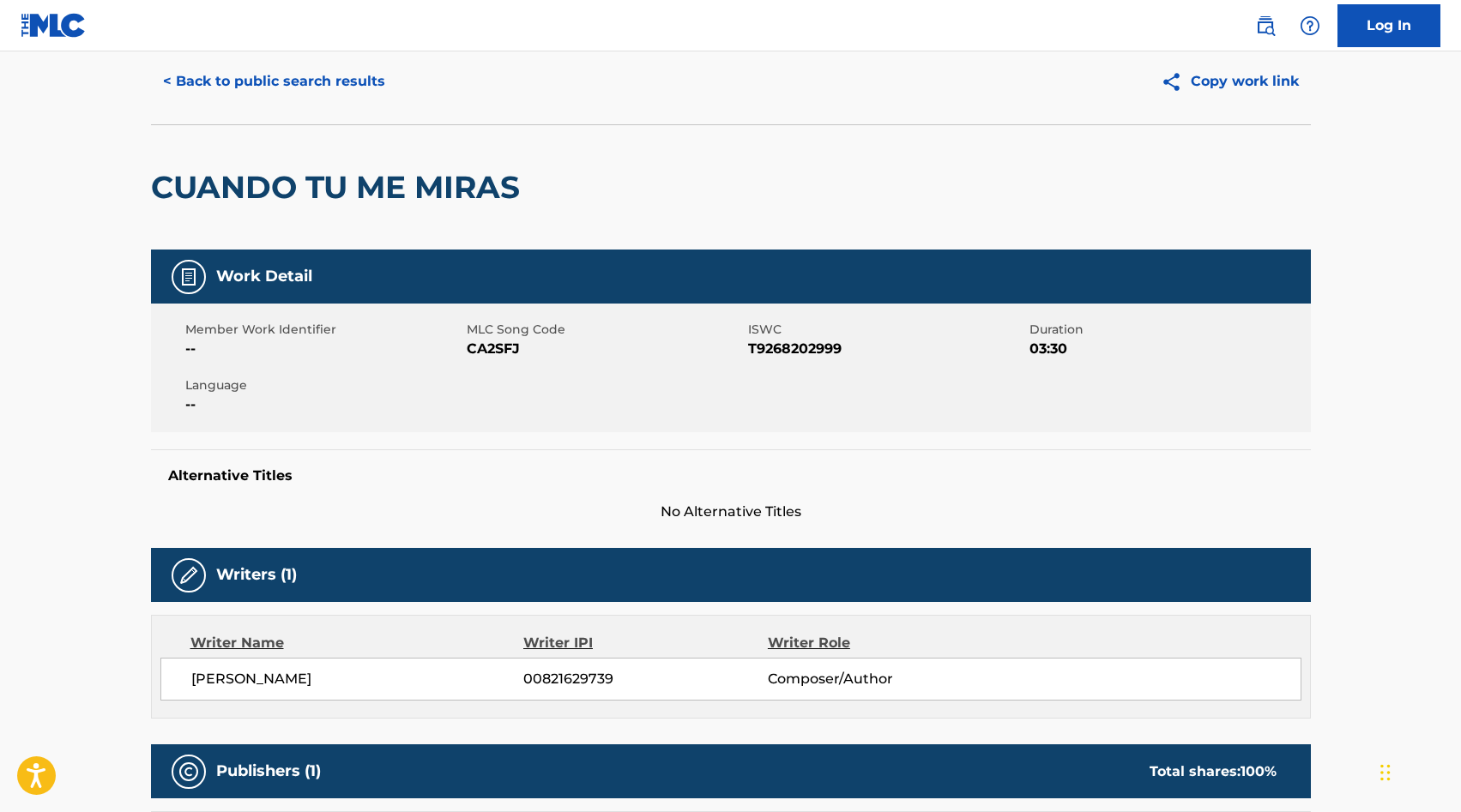
click at [496, 353] on span "CA2SFJ" at bounding box center [605, 349] width 277 height 21
copy span "CA2SFJ"
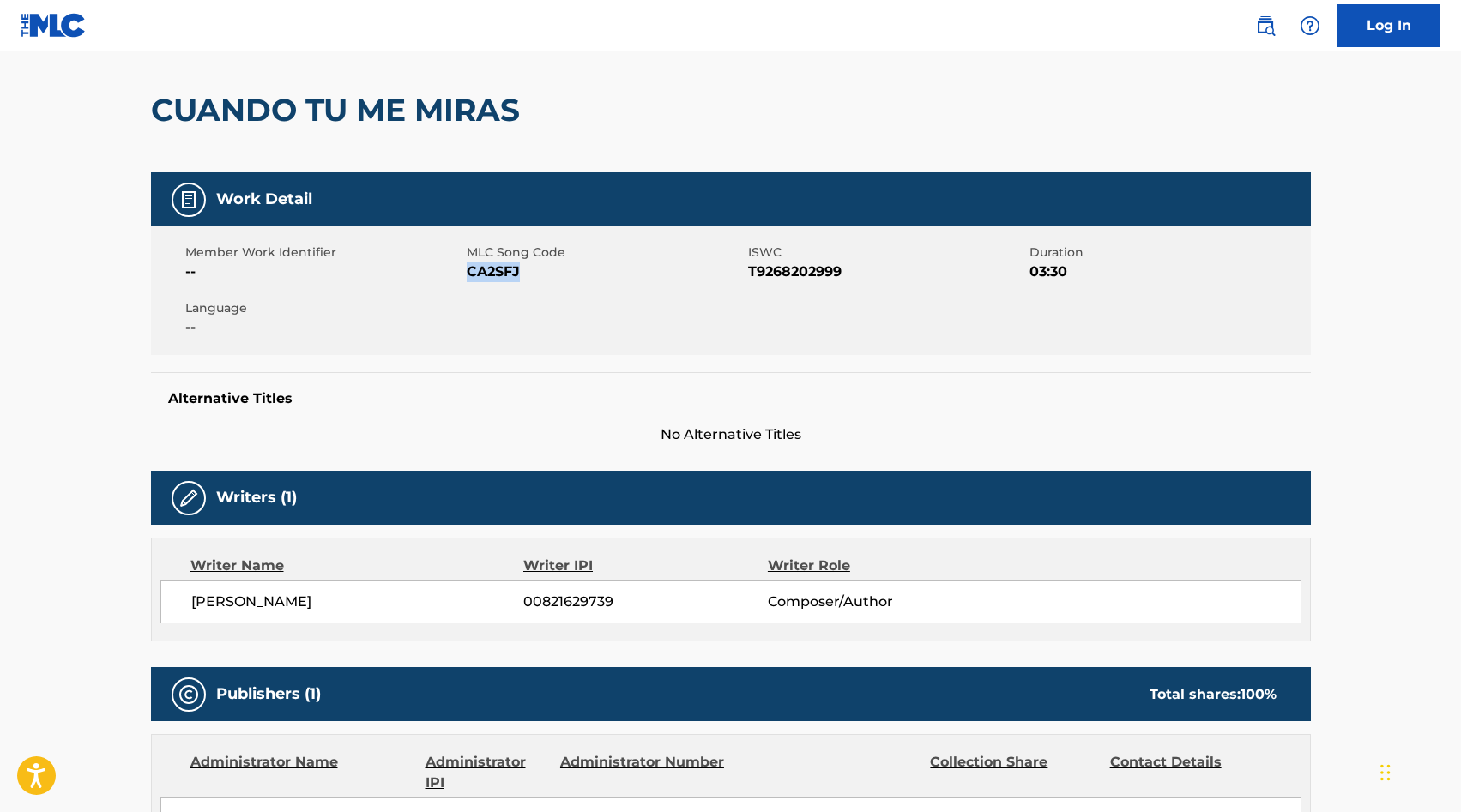
scroll to position [0, 0]
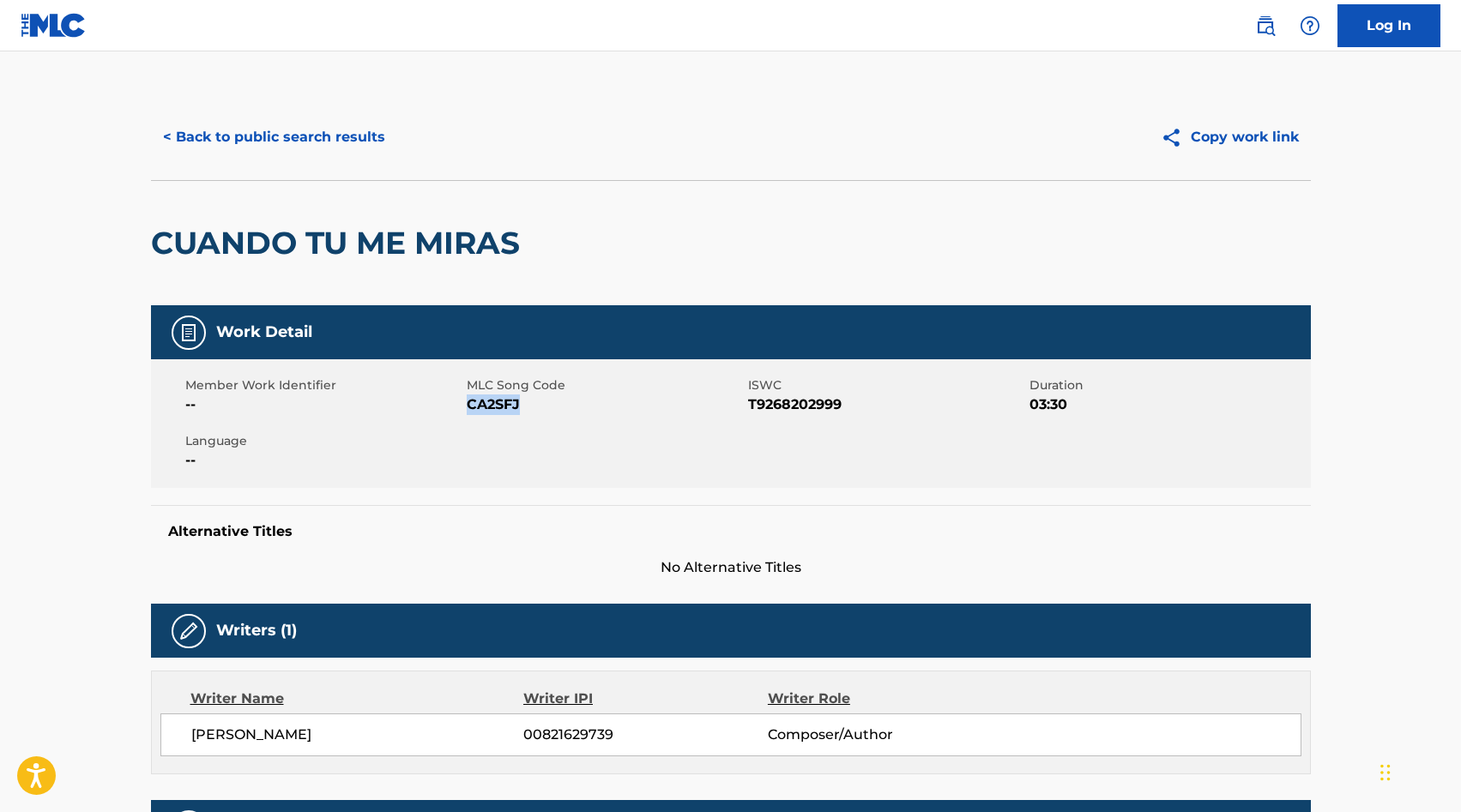
click at [246, 153] on button "< Back to public search results" at bounding box center [274, 138] width 246 height 43
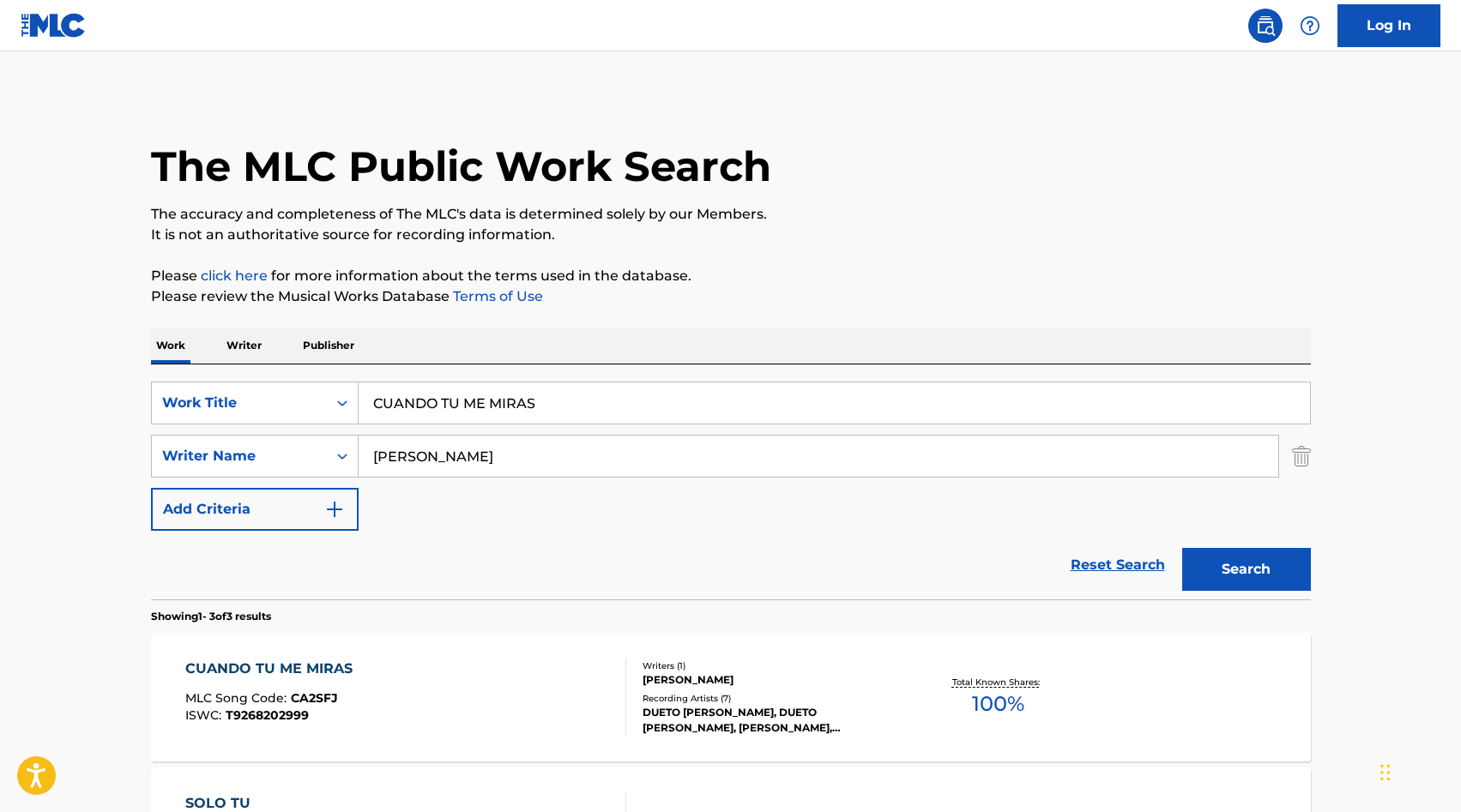
scroll to position [268, 0]
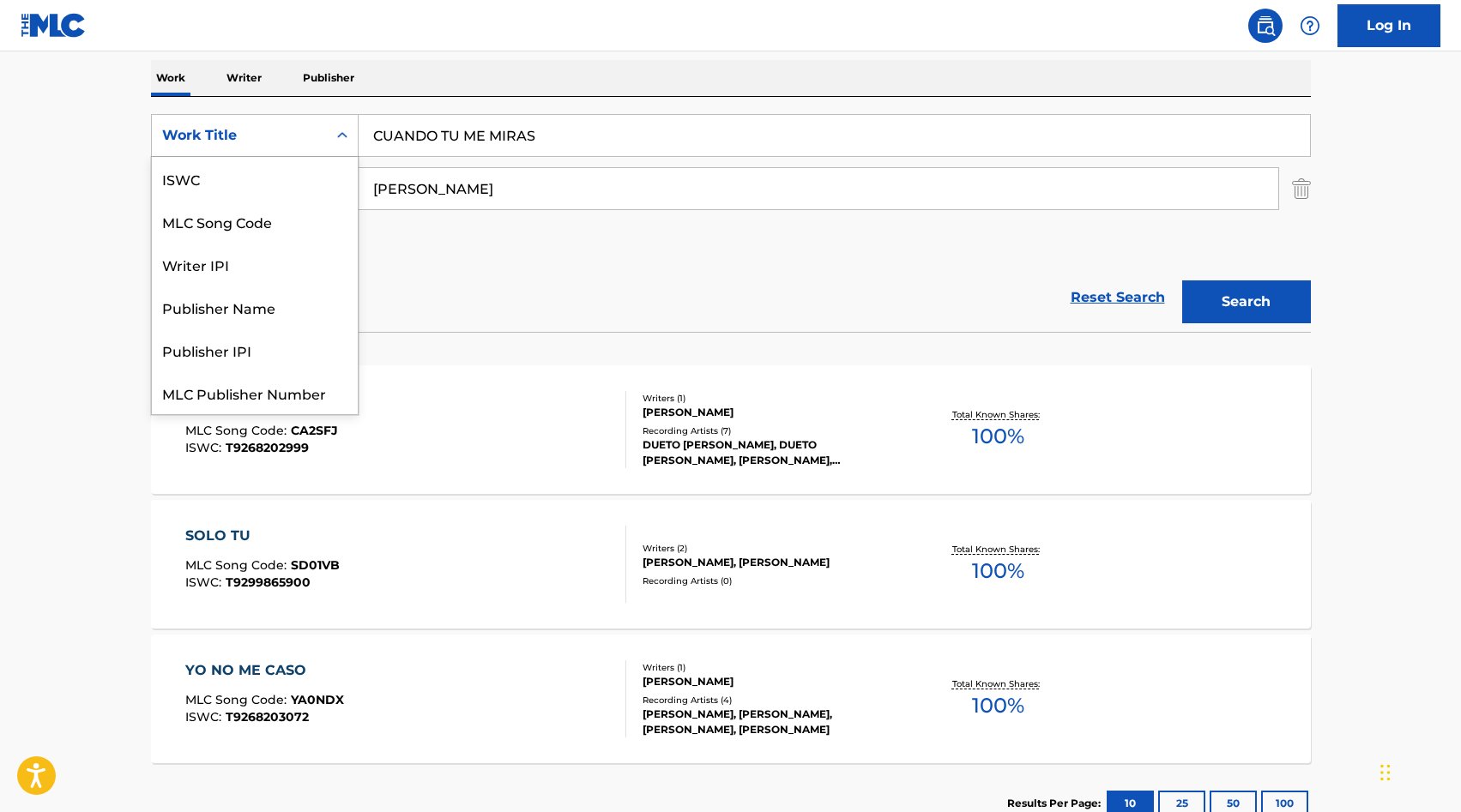
click at [290, 118] on div "Work Title" at bounding box center [255, 136] width 208 height 43
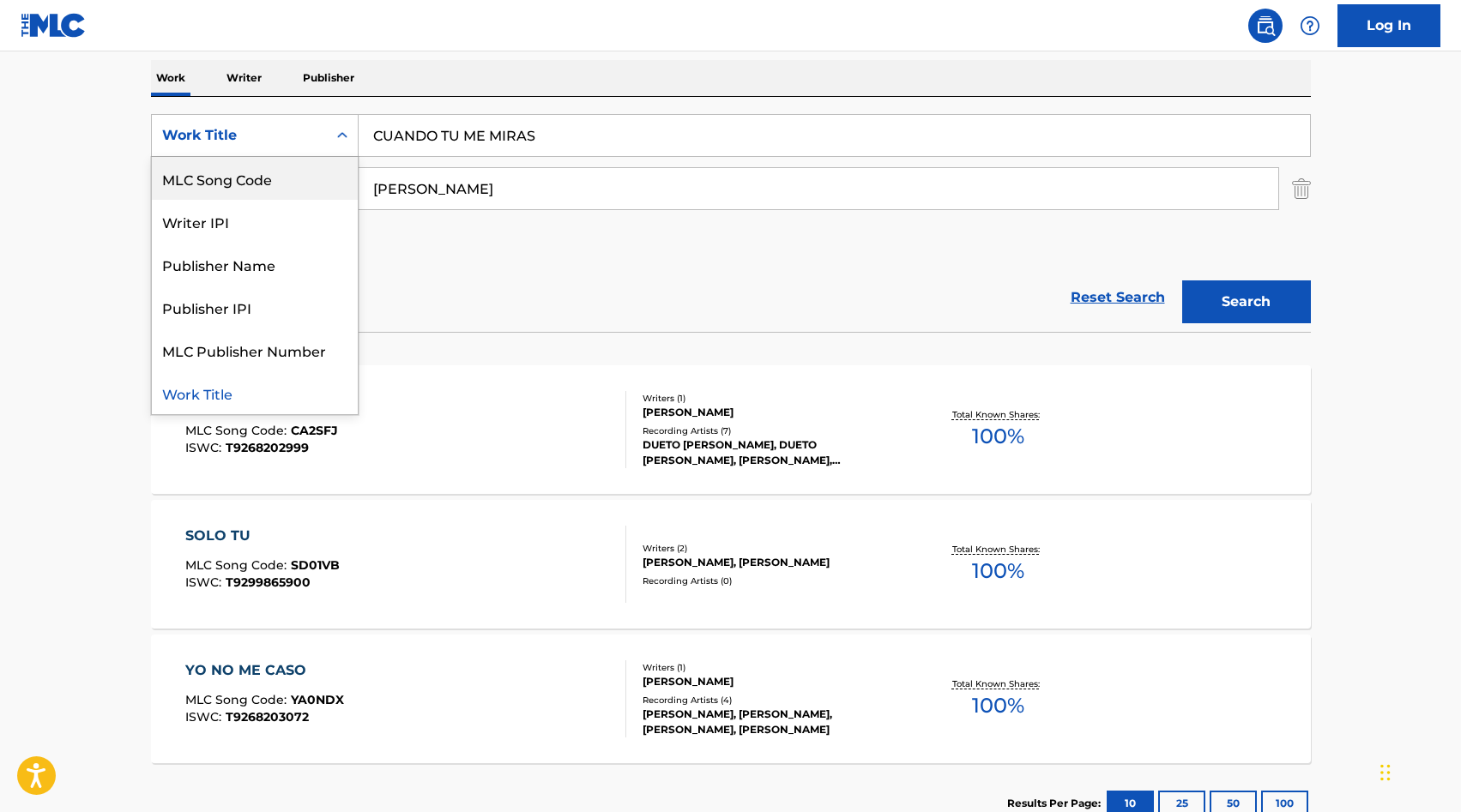
click at [285, 173] on div "MLC Song Code" at bounding box center [255, 179] width 206 height 43
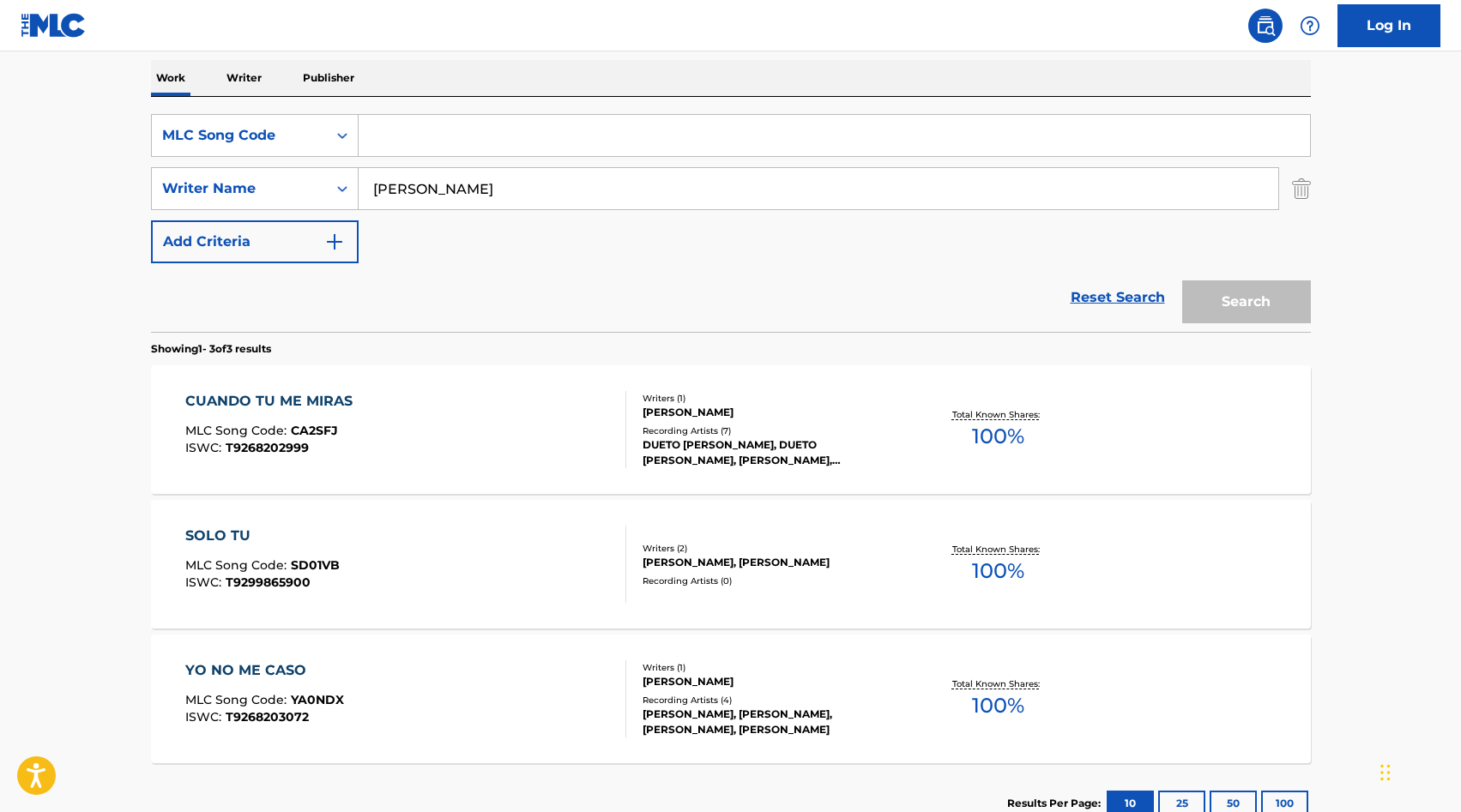
click at [407, 147] on input "Search Form" at bounding box center [835, 136] width 952 height 41
paste input "CB0EJJ"
type input "CB0EJJ"
click at [409, 185] on input "[PERSON_NAME]" at bounding box center [819, 189] width 919 height 41
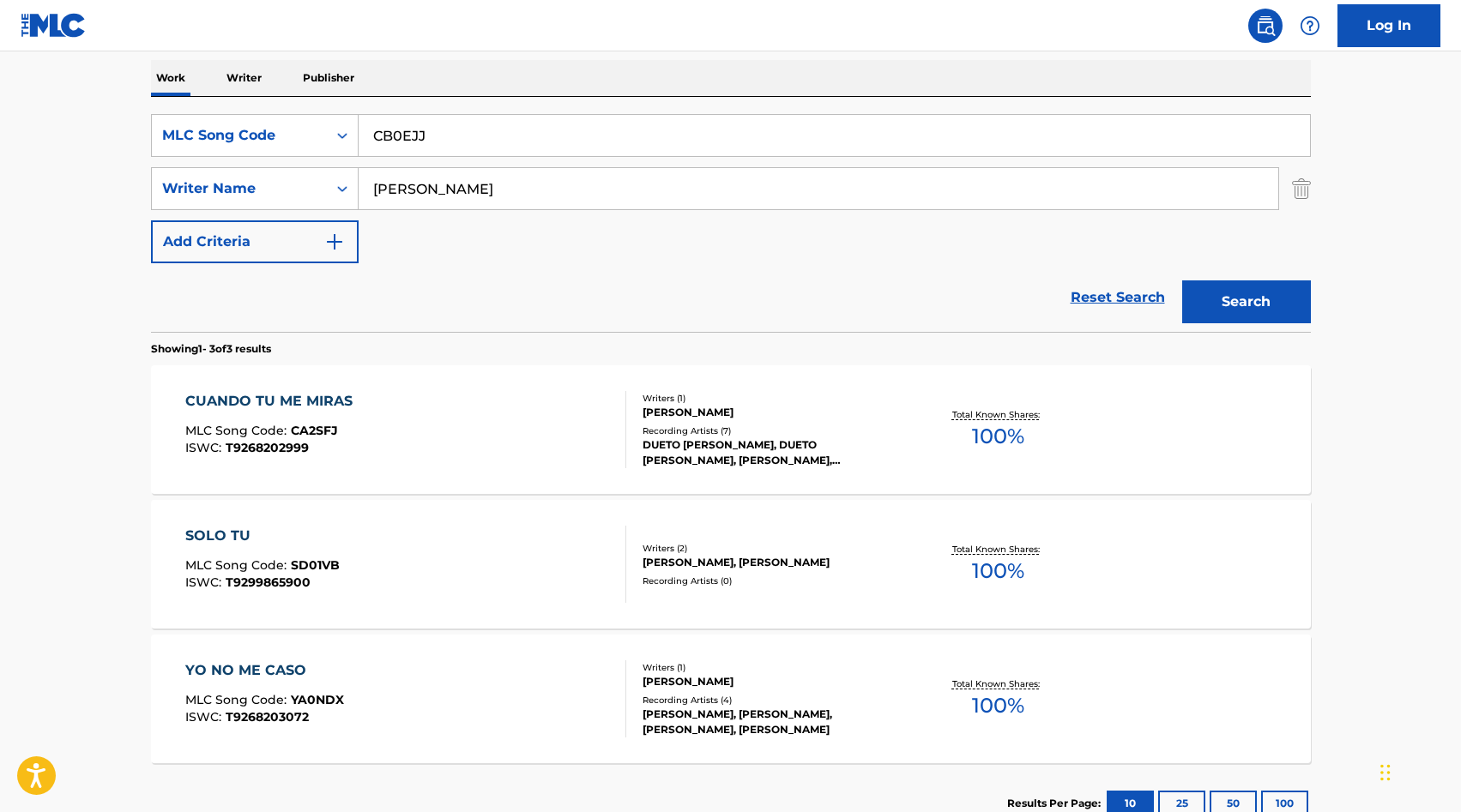
click at [409, 185] on input "[PERSON_NAME]" at bounding box center [819, 189] width 919 height 41
click at [1271, 331] on div "Search" at bounding box center [1242, 298] width 138 height 68
click at [1267, 325] on div "Search" at bounding box center [1242, 298] width 138 height 68
click at [1266, 320] on button "Search" at bounding box center [1246, 302] width 129 height 43
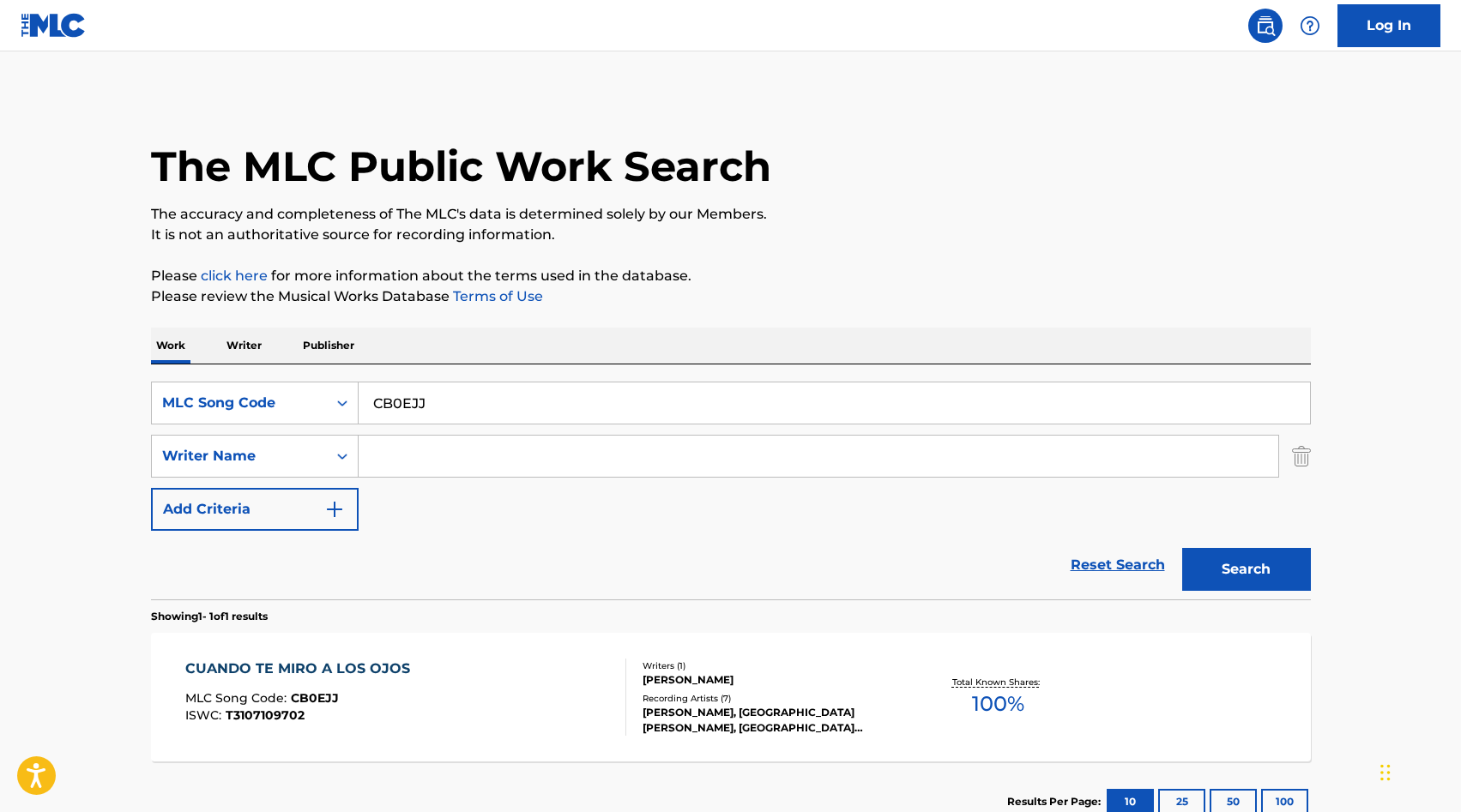
scroll to position [120, 0]
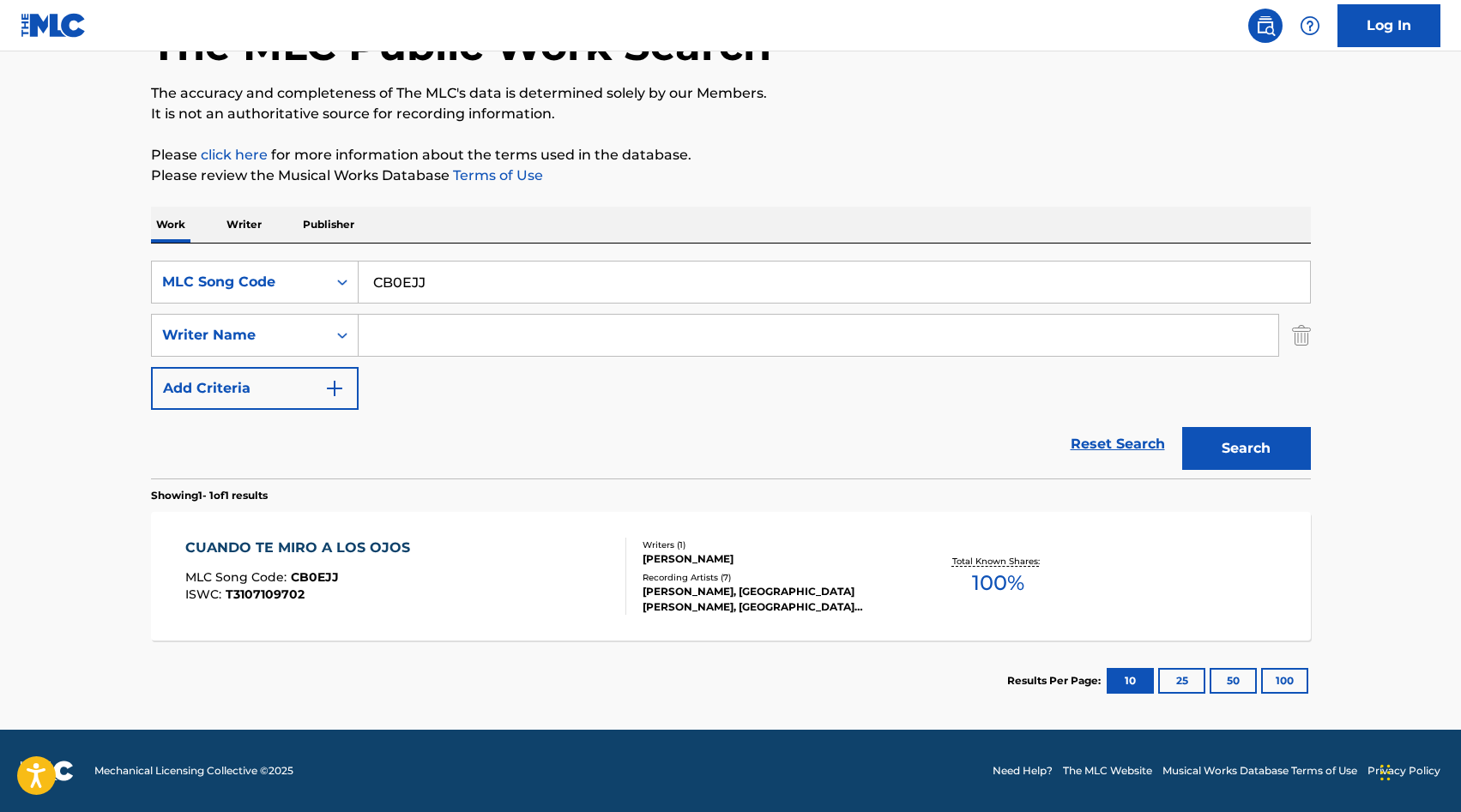
click at [506, 566] on div "CUANDO TE MIRO A LOS OJOS MLC Song Code : CB0EJJ ISWC : T3107109702" at bounding box center [406, 576] width 441 height 77
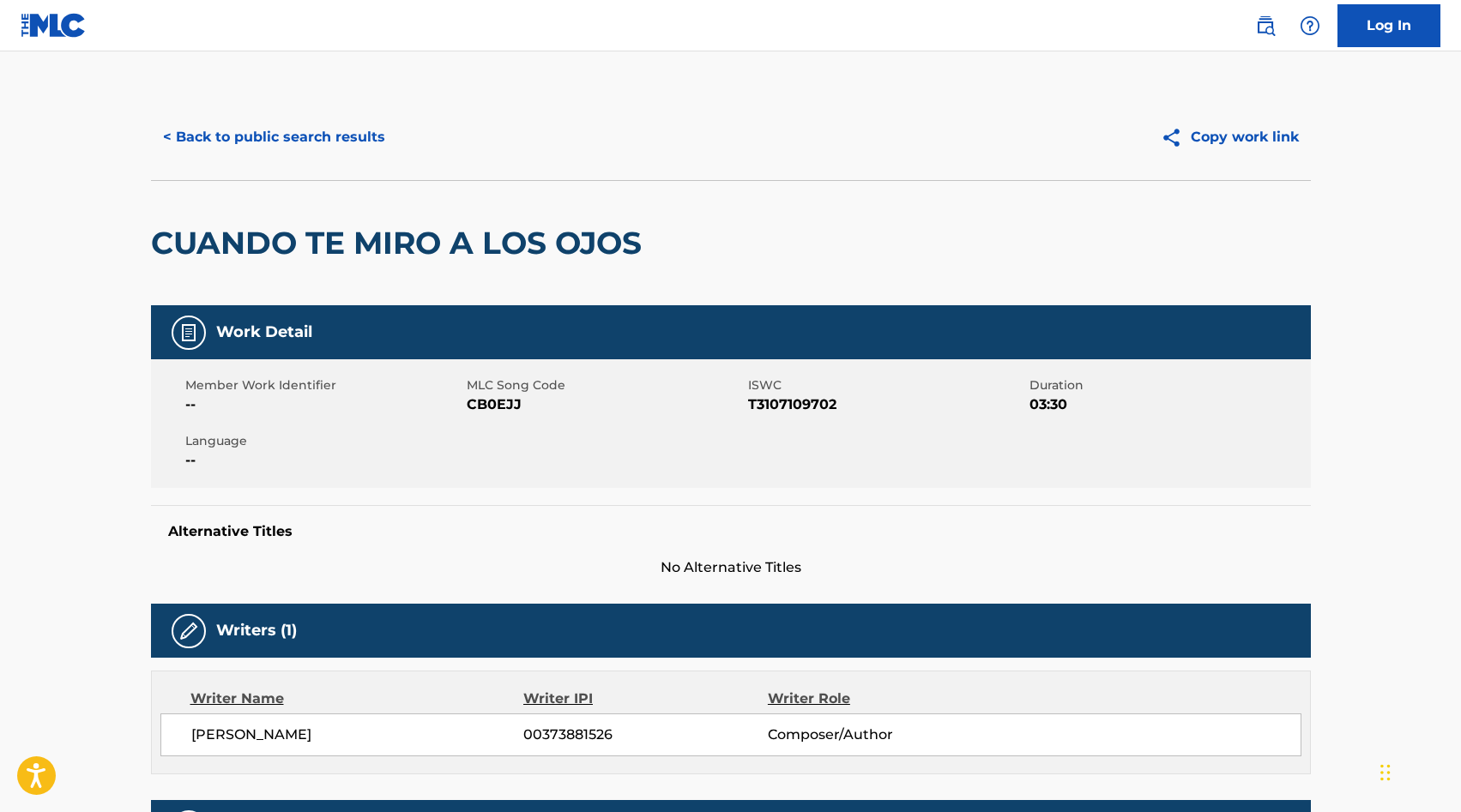
click at [234, 153] on button "< Back to public search results" at bounding box center [274, 138] width 246 height 43
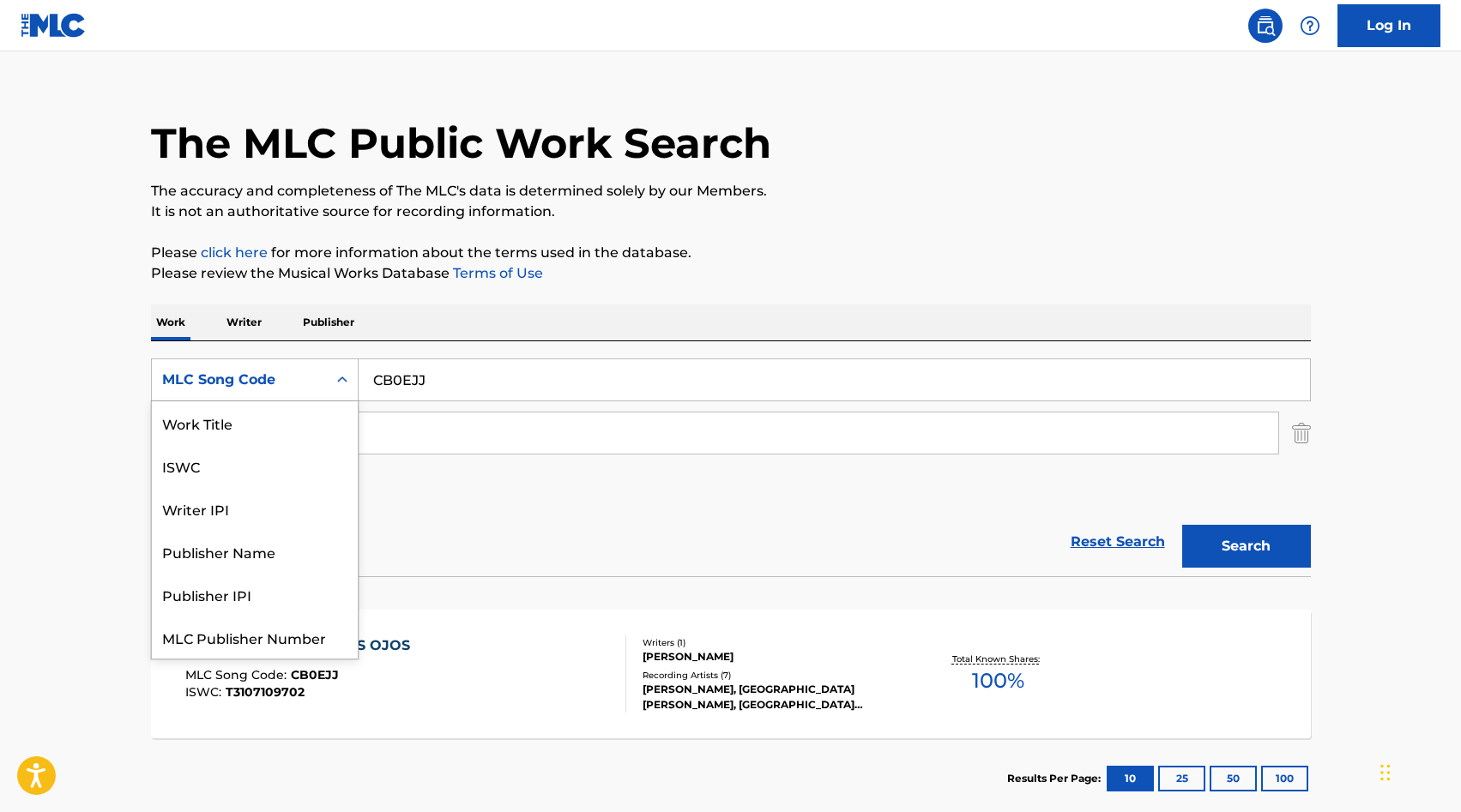
click at [317, 383] on div "MLC Song Code" at bounding box center [239, 379] width 175 height 32
click at [298, 415] on div "ISWC" at bounding box center [255, 423] width 206 height 43
click at [300, 380] on div "ISWC" at bounding box center [239, 379] width 155 height 21
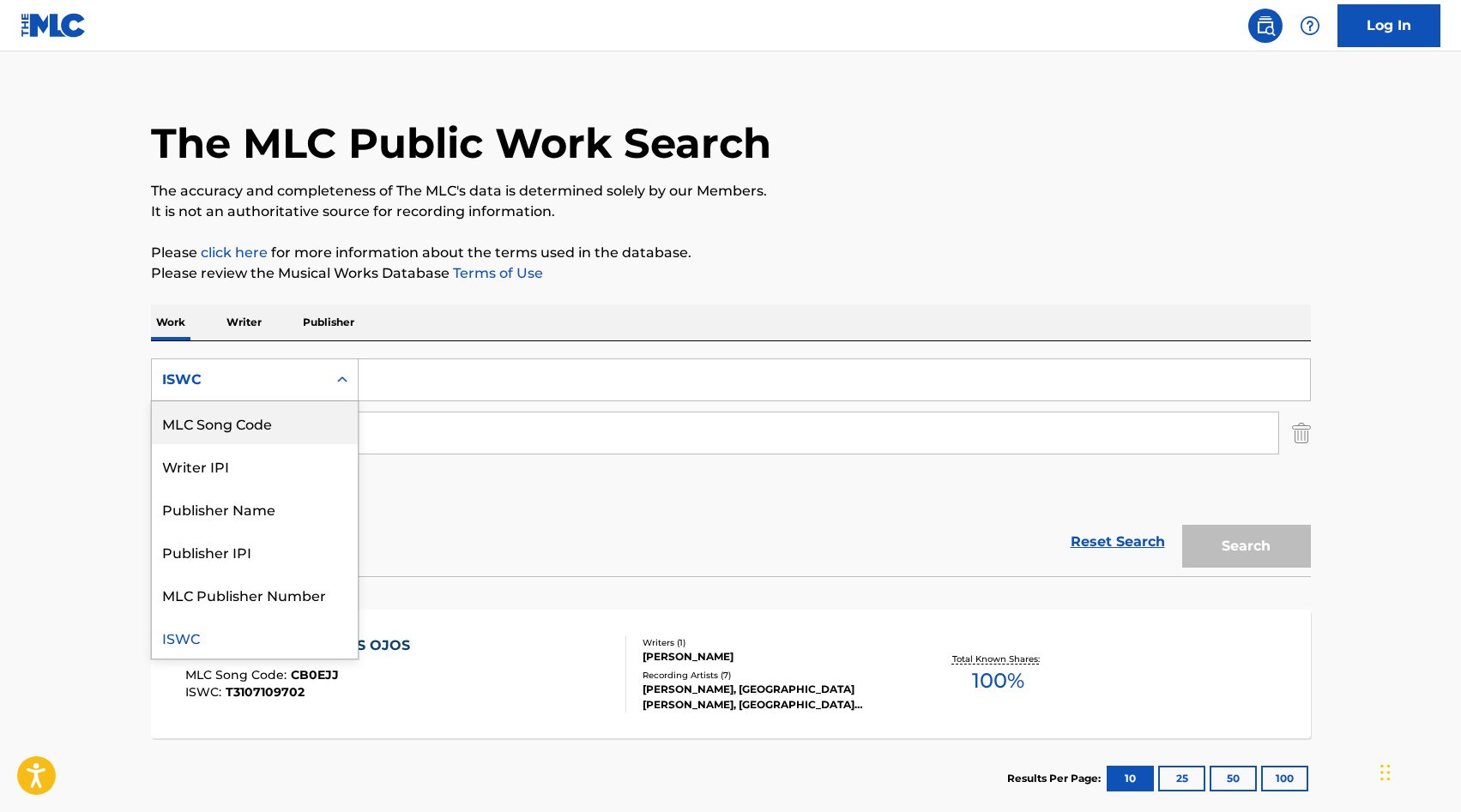
scroll to position [0, 0]
click at [292, 421] on div "Work Title" at bounding box center [255, 423] width 206 height 43
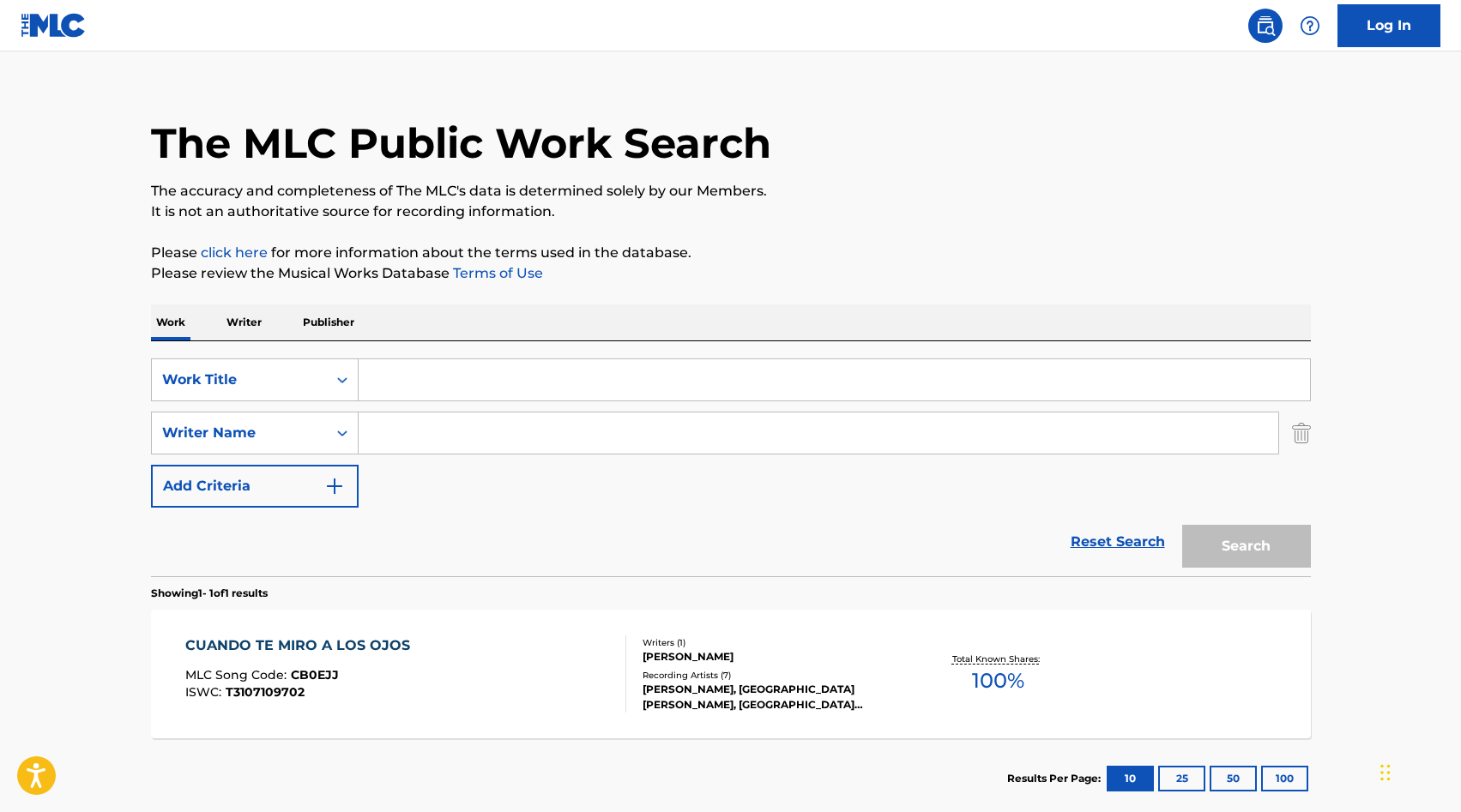
click at [444, 389] on input "Search Form" at bounding box center [835, 380] width 952 height 41
paste input "CUMPLO MI DESTINO"
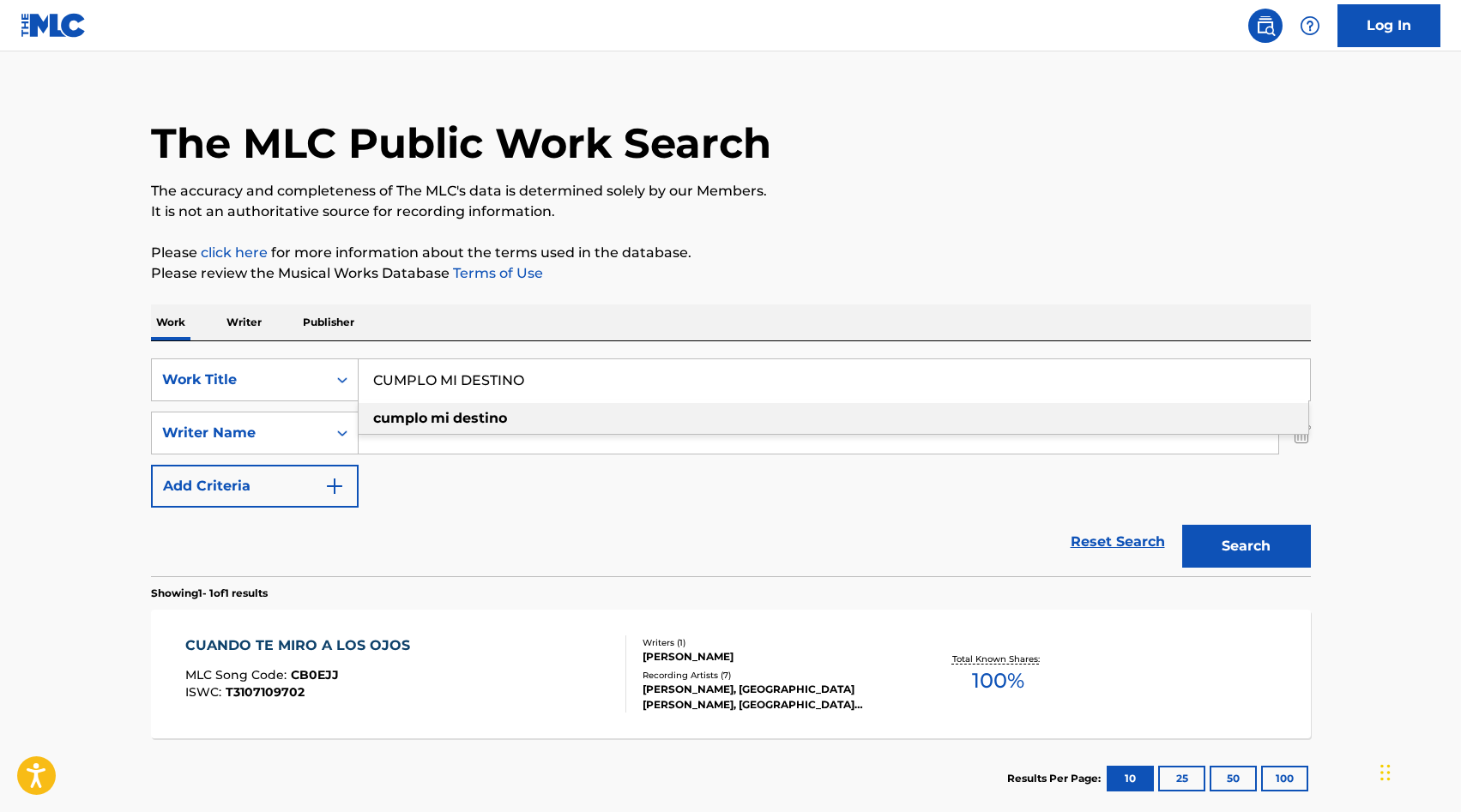
click at [1237, 540] on button "Search" at bounding box center [1246, 547] width 129 height 43
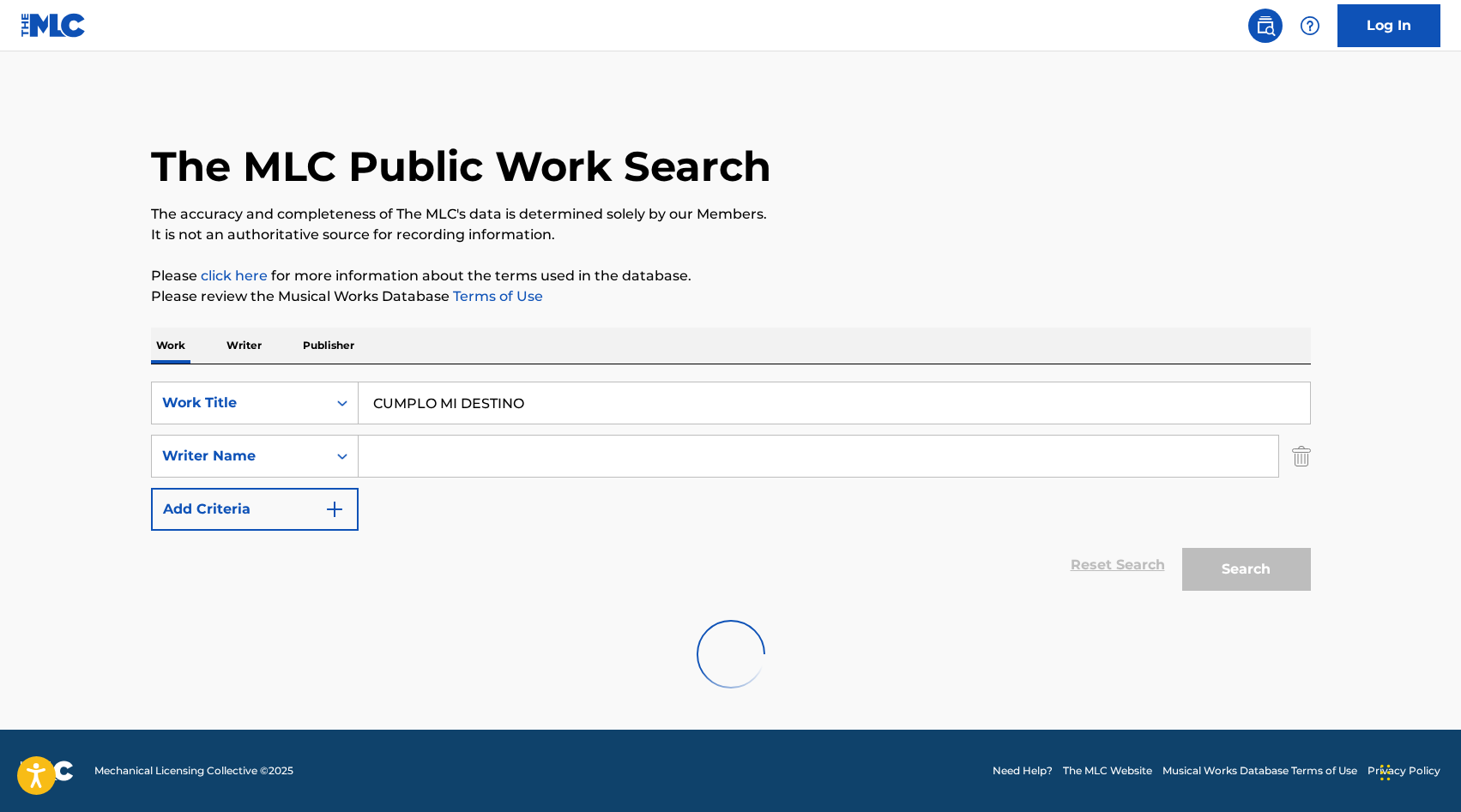
click at [488, 399] on input "CUMPLO MI DESTINO" at bounding box center [835, 403] width 952 height 41
type input "cumplo mi destino"
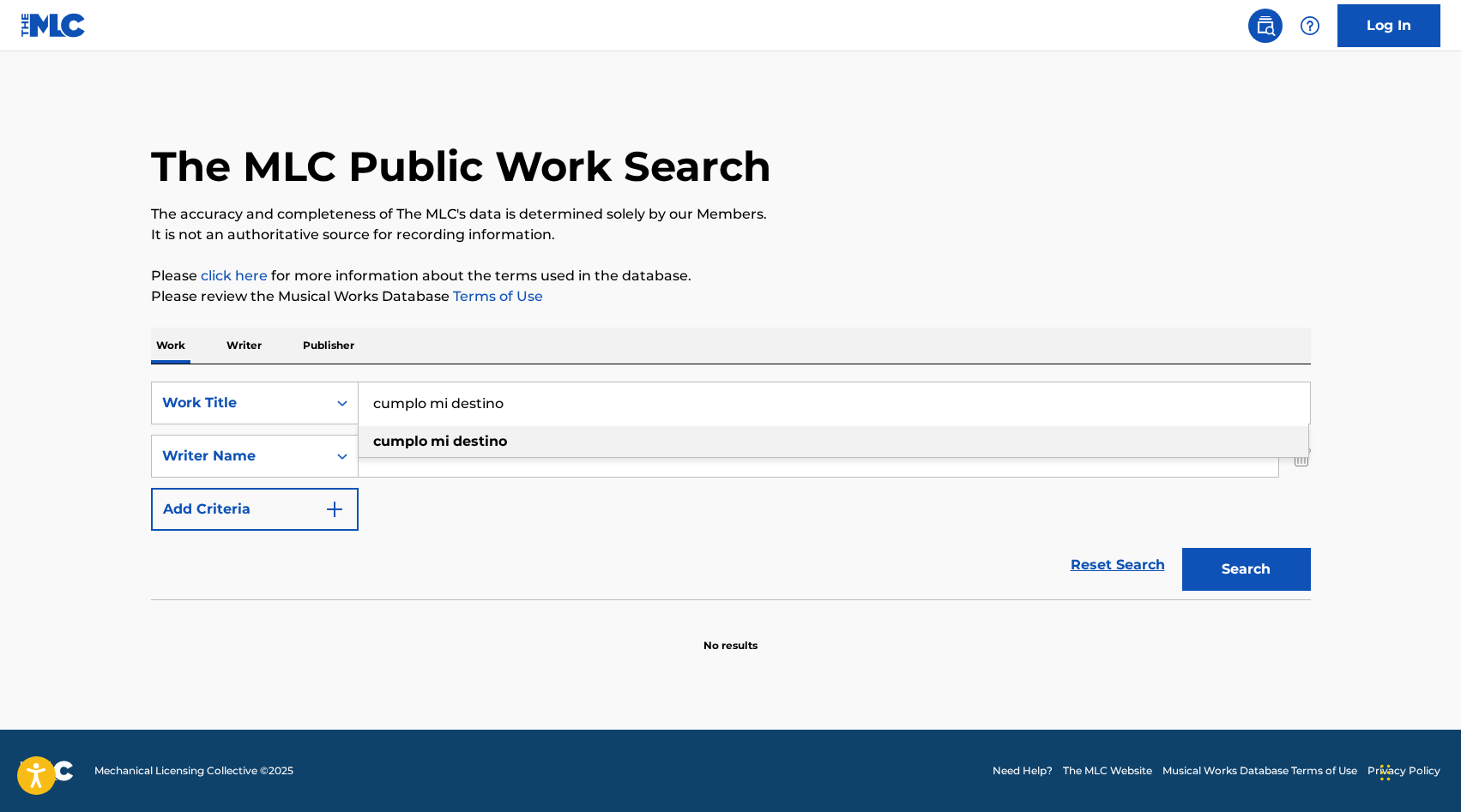
click at [462, 439] on strong "destino" at bounding box center [480, 442] width 54 height 16
click at [1259, 568] on button "Search" at bounding box center [1246, 569] width 129 height 43
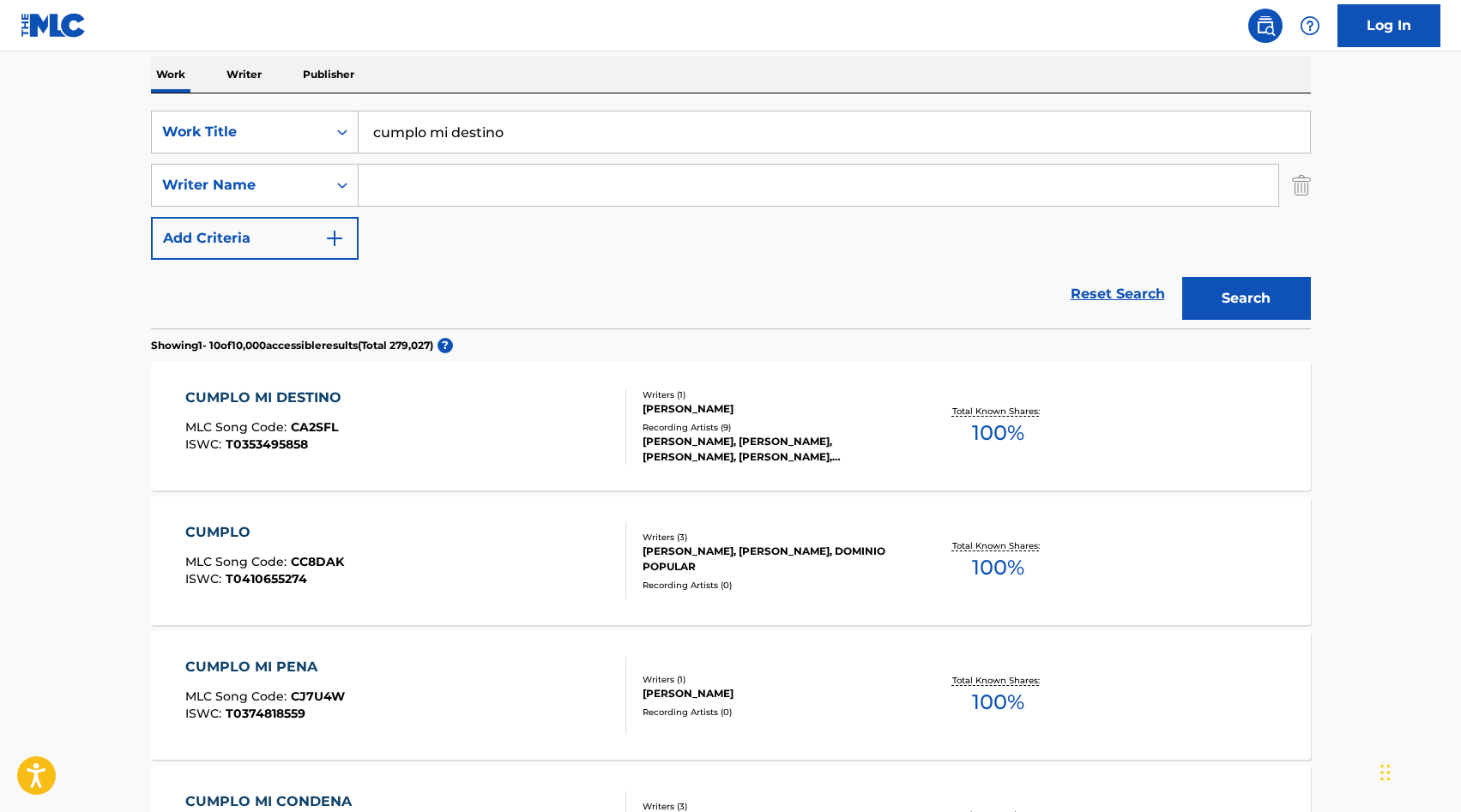
scroll to position [283, 0]
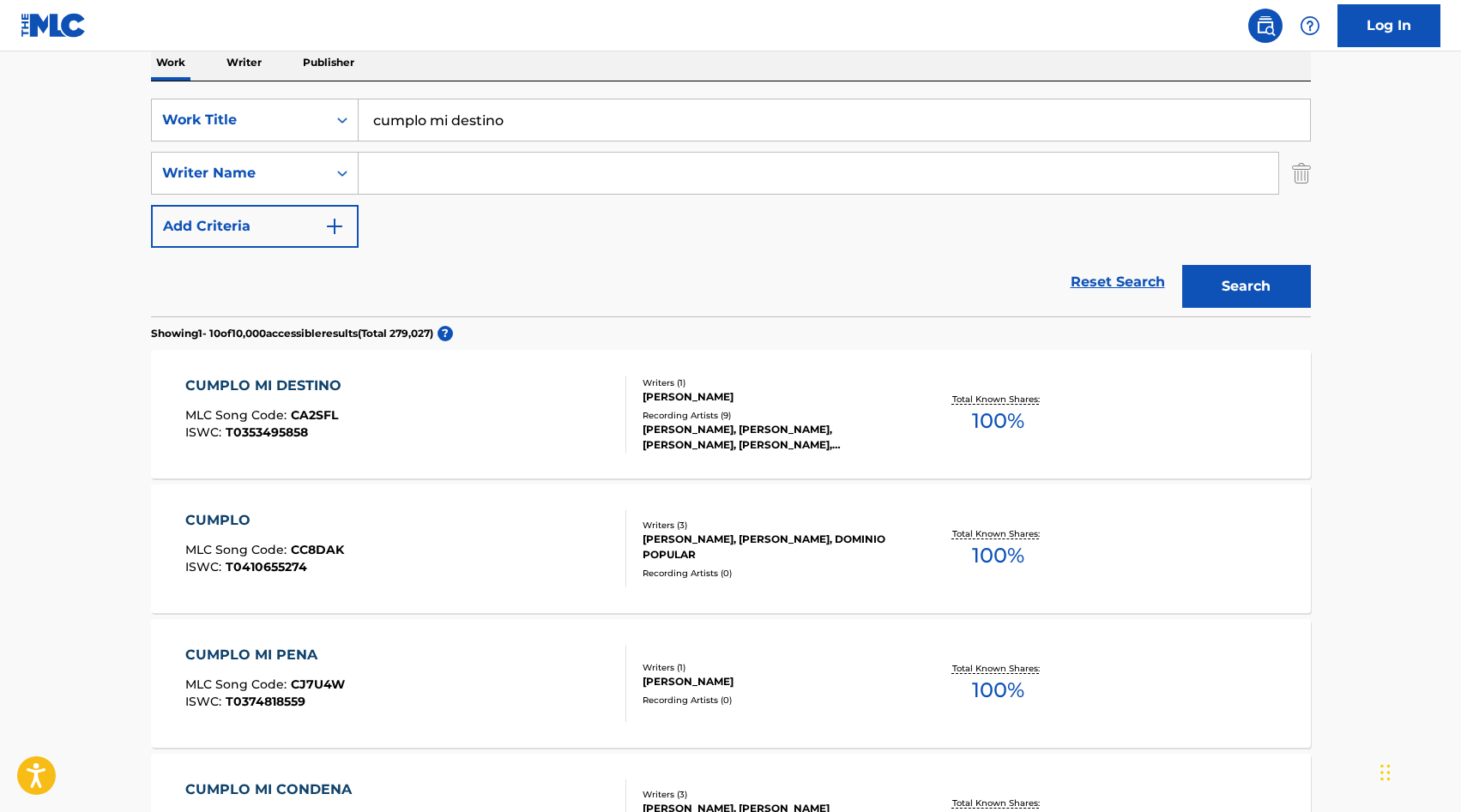
click at [669, 458] on div "CUMPLO MI DESTINO MLC Song Code : CA2SFL ISWC : T0353495858 Writers ( 1 ) [PERS…" at bounding box center [731, 414] width 1161 height 129
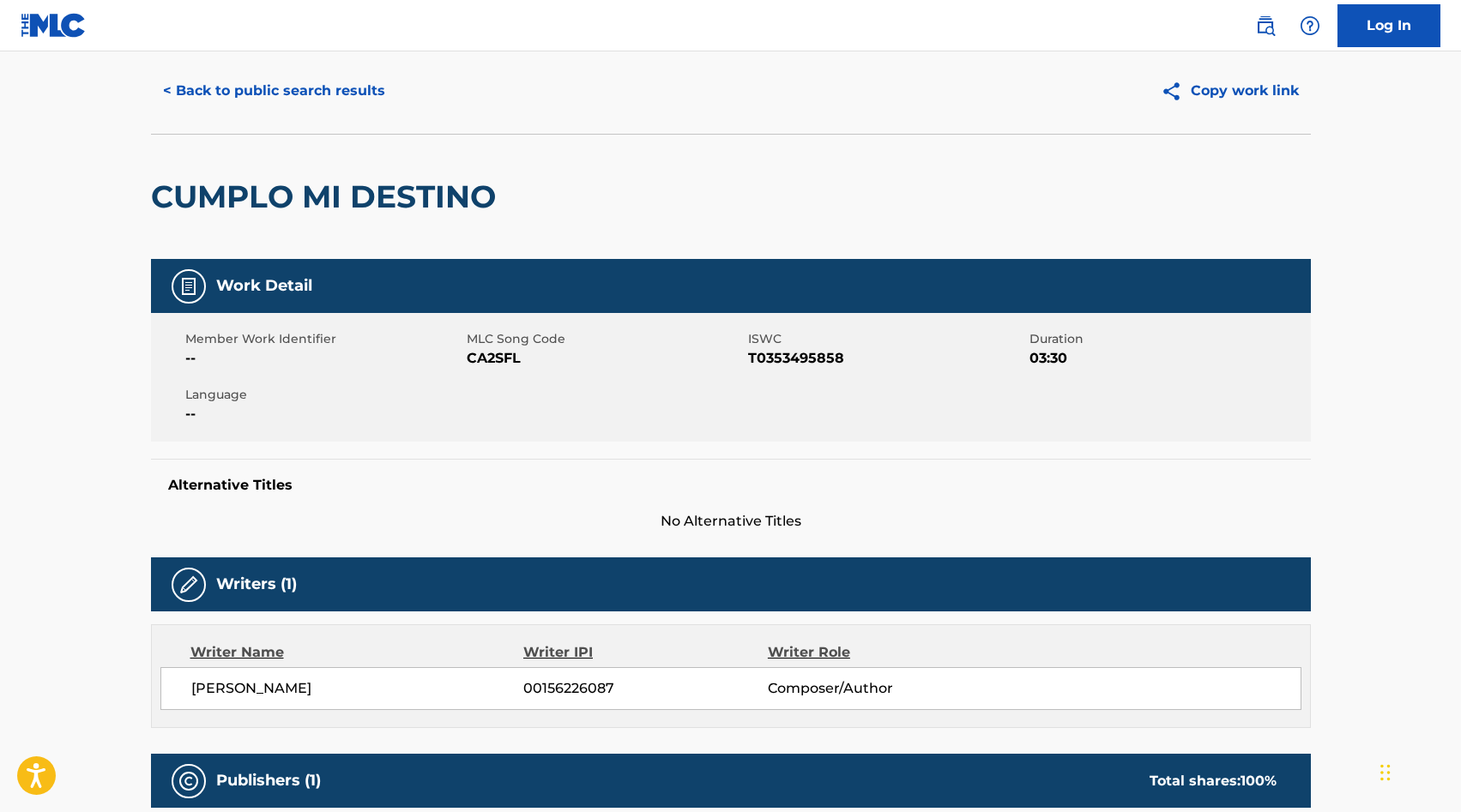
scroll to position [47, 0]
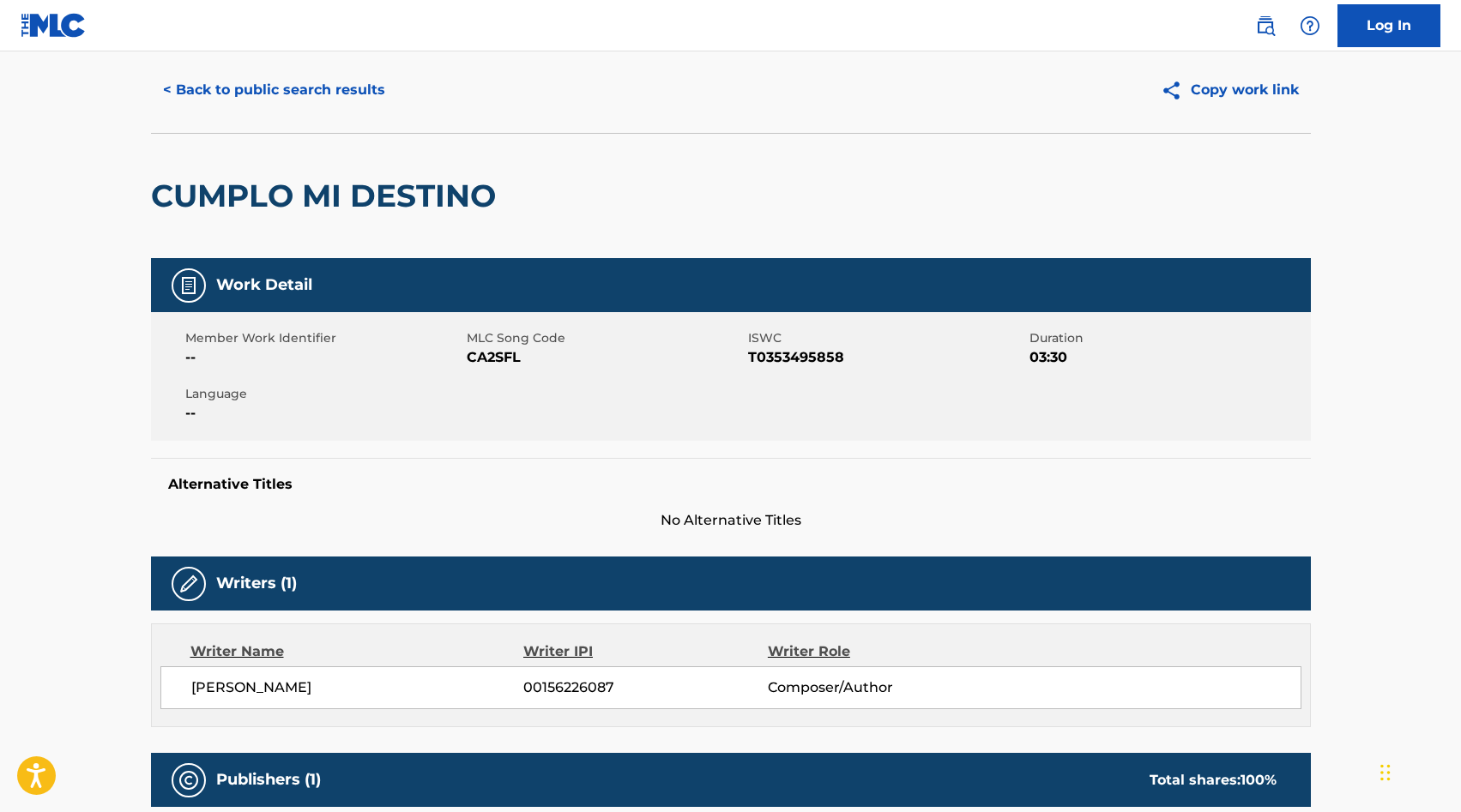
click at [486, 356] on span "CA2SFL" at bounding box center [605, 357] width 277 height 21
copy span "CA2SFL"
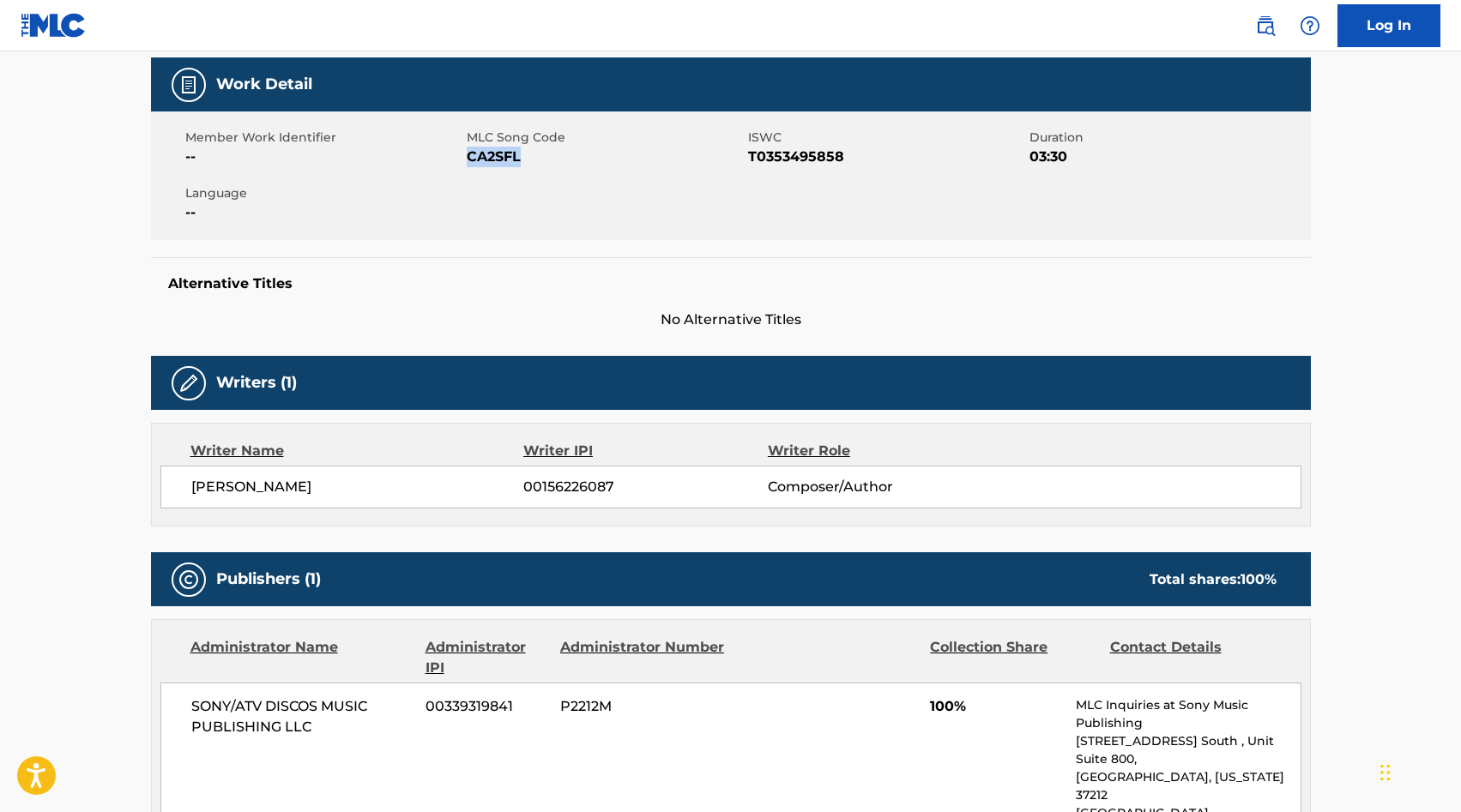
scroll to position [0, 0]
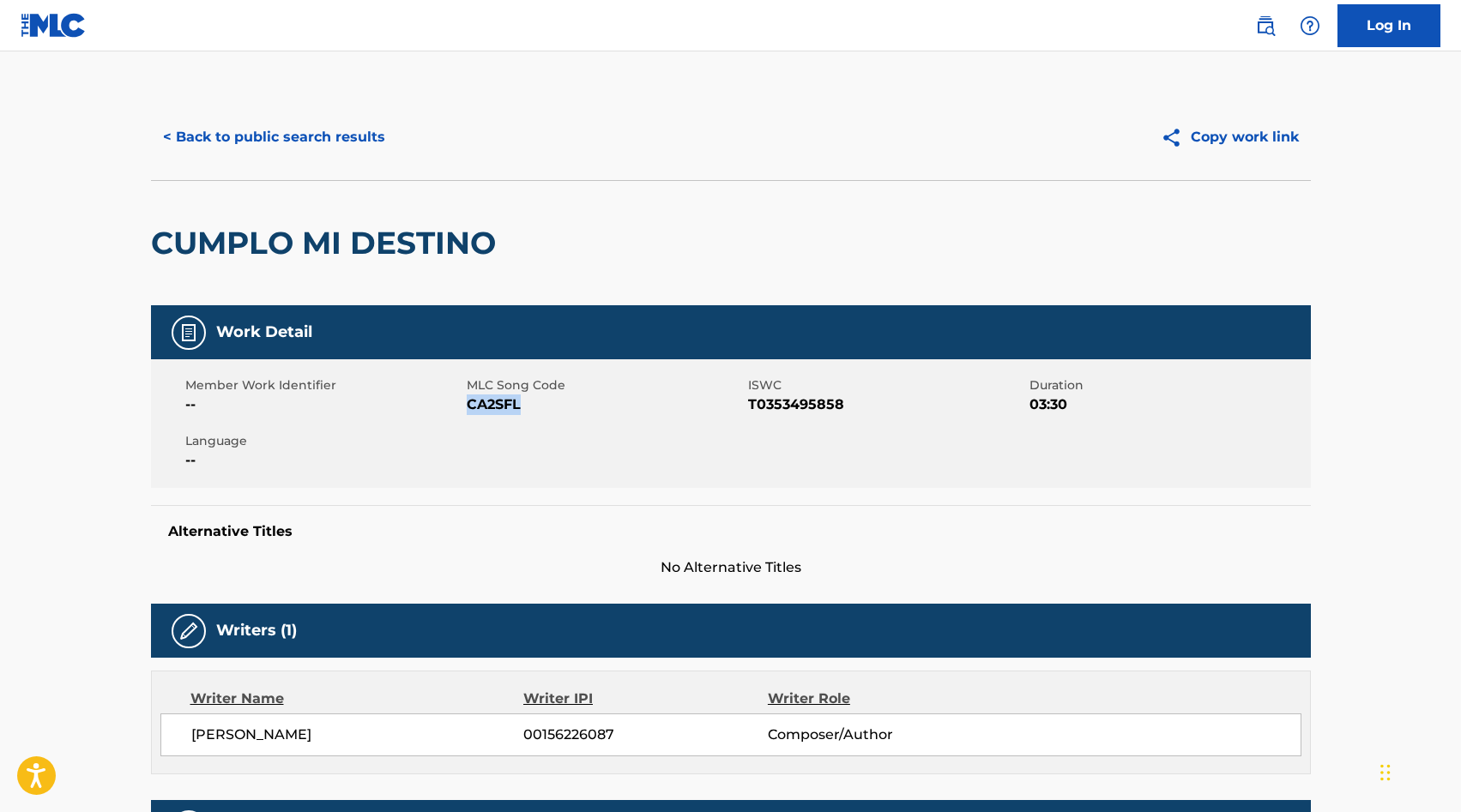
click at [211, 122] on button "< Back to public search results" at bounding box center [274, 138] width 246 height 43
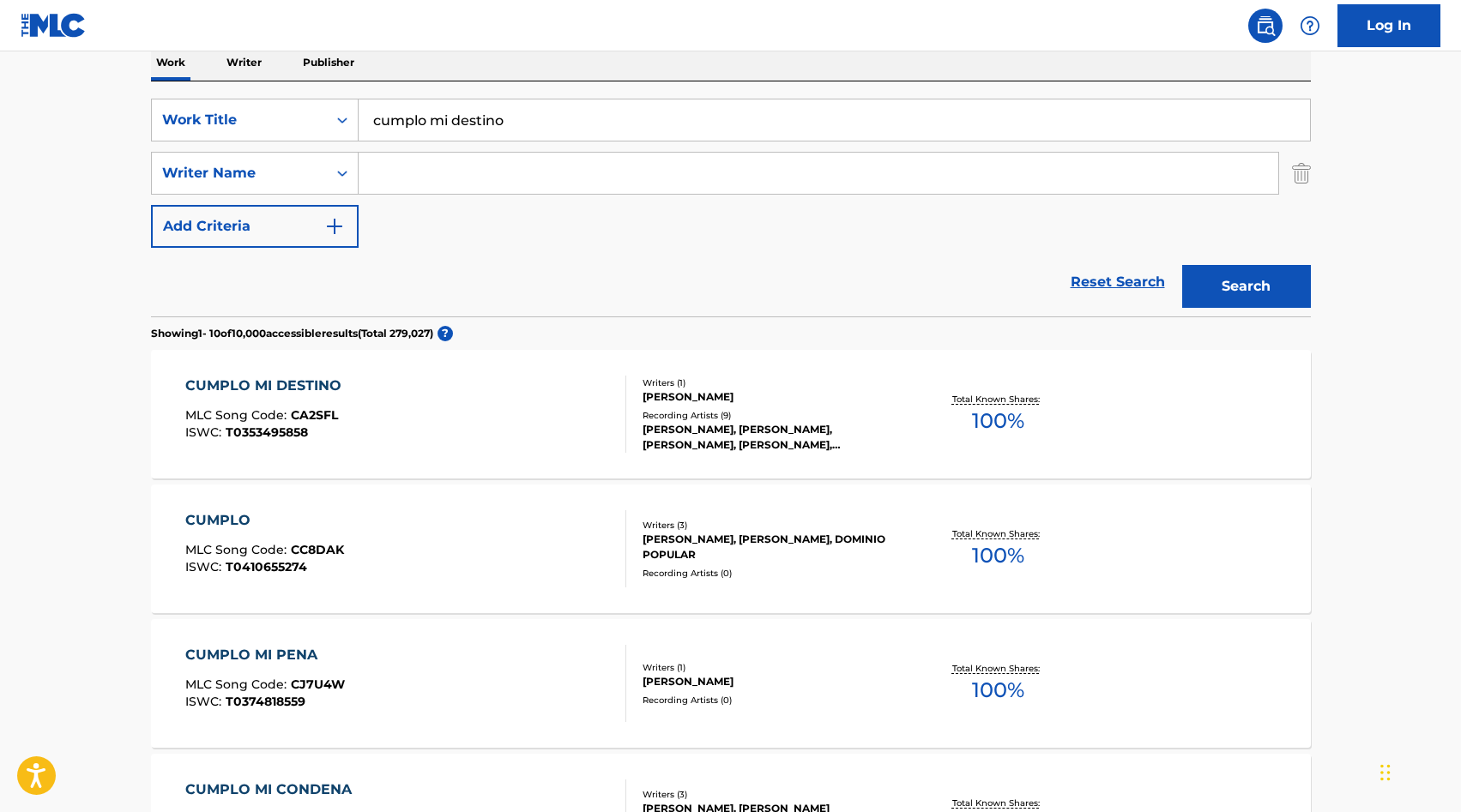
click at [420, 120] on input "cumplo mi destino" at bounding box center [835, 120] width 952 height 41
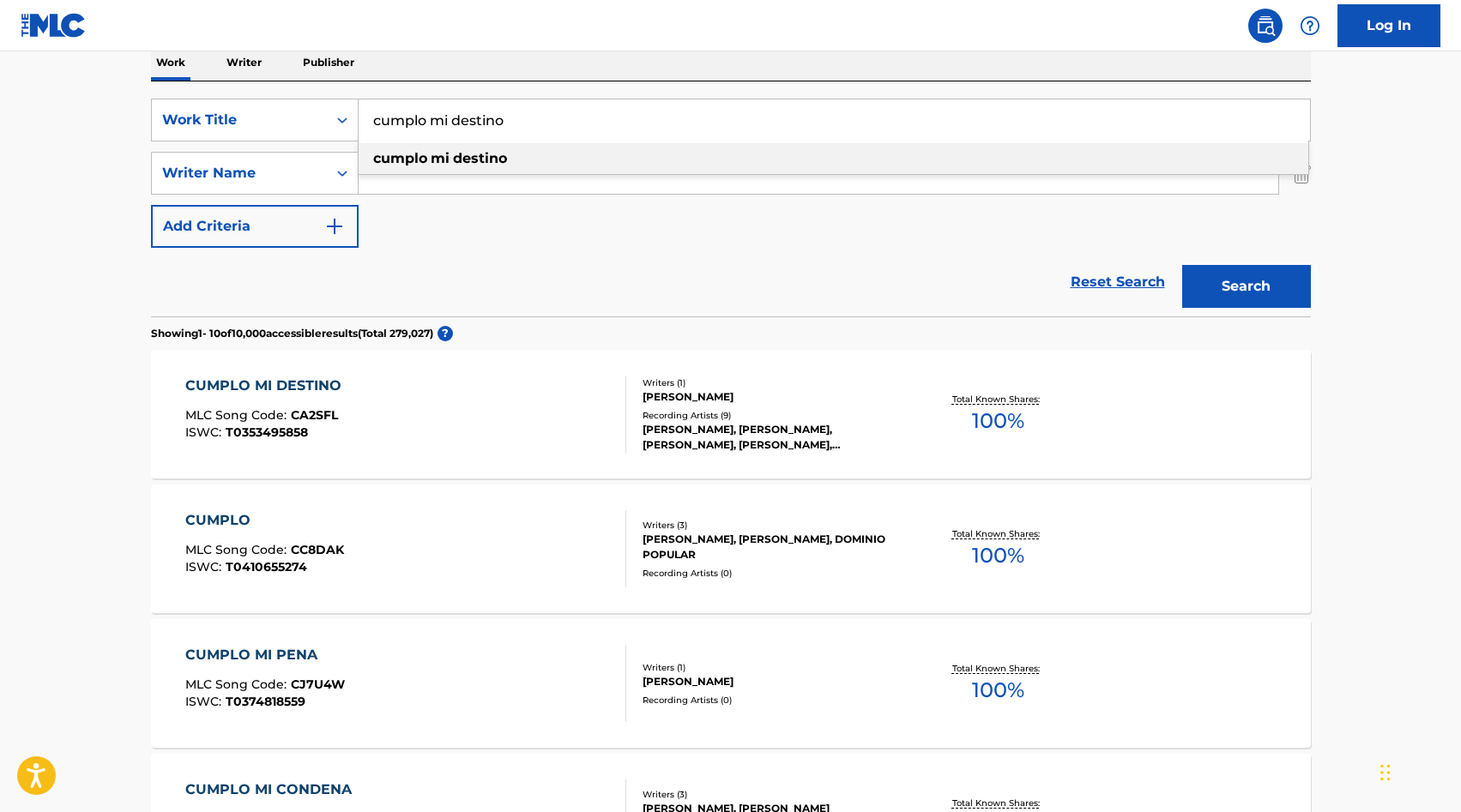
paste input "[PERSON_NAME] 100% 00821629739 SACM"
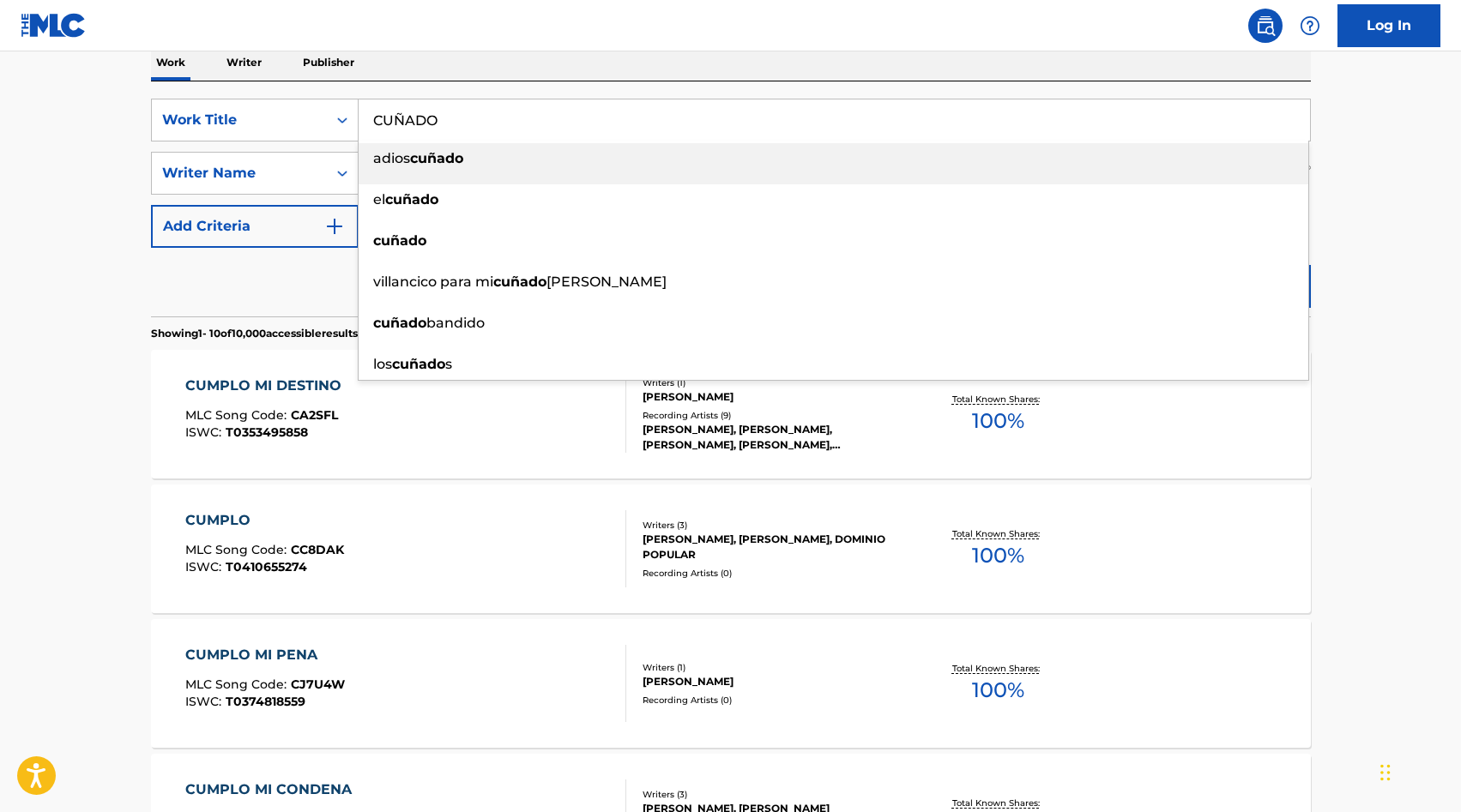
type input "CUÑADO"
click at [119, 198] on main "The MLC Public Work Search The accuracy and completeness of The MLC's data is d…" at bounding box center [730, 777] width 1461 height 2019
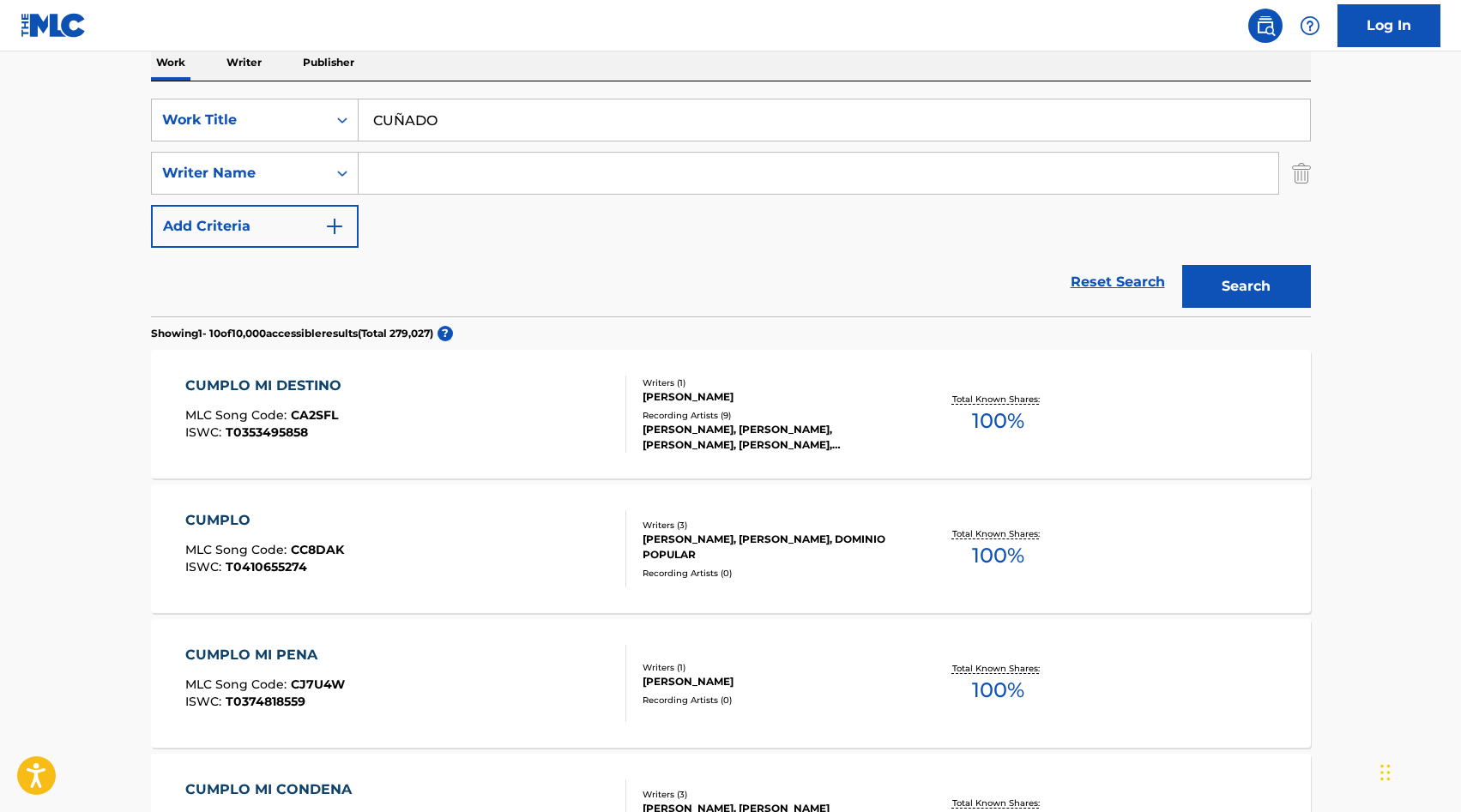
click at [405, 165] on input "Search Form" at bounding box center [819, 174] width 919 height 41
type input "[PERSON_NAME]"
click at [1208, 275] on button "Search" at bounding box center [1246, 287] width 129 height 43
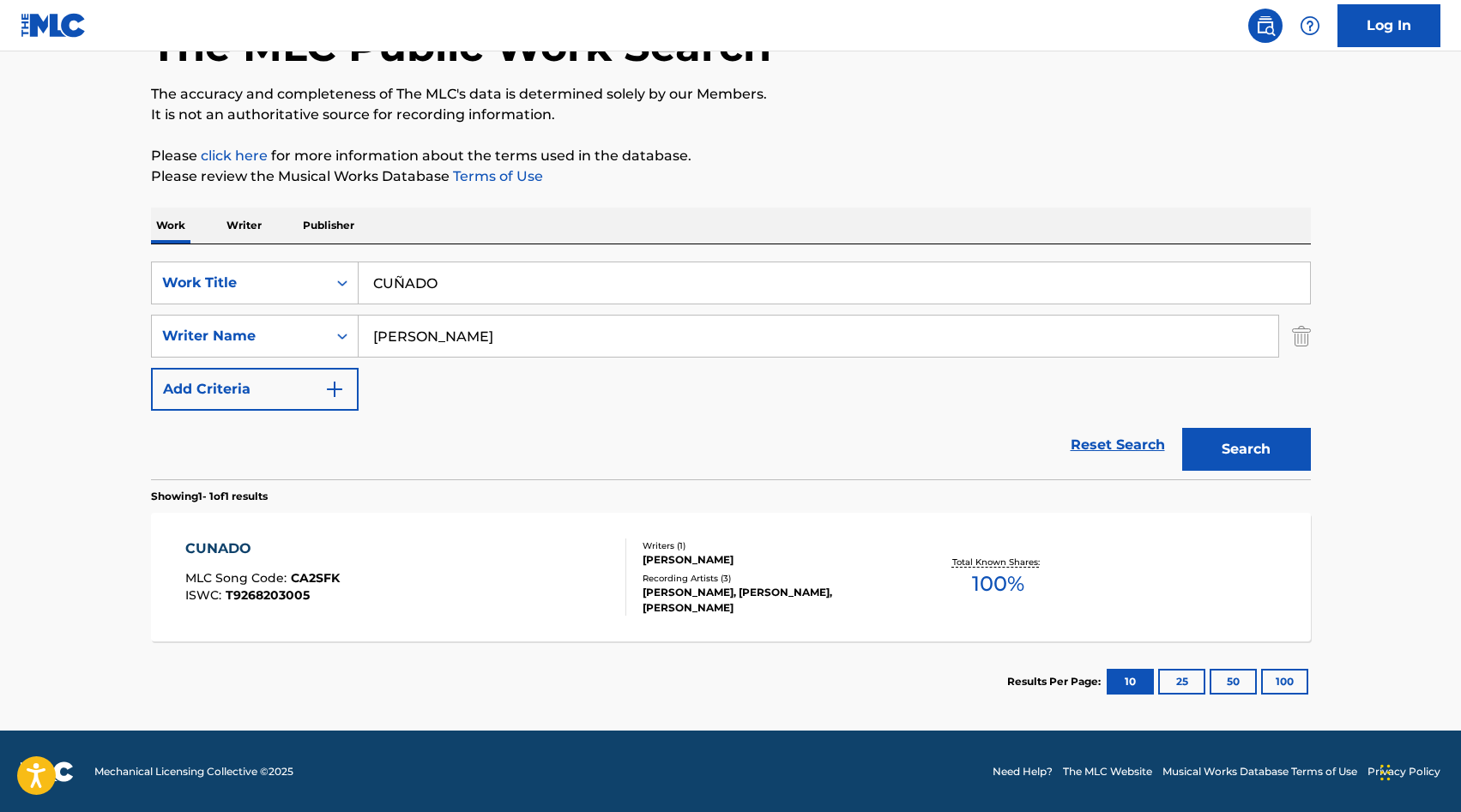
scroll to position [120, 0]
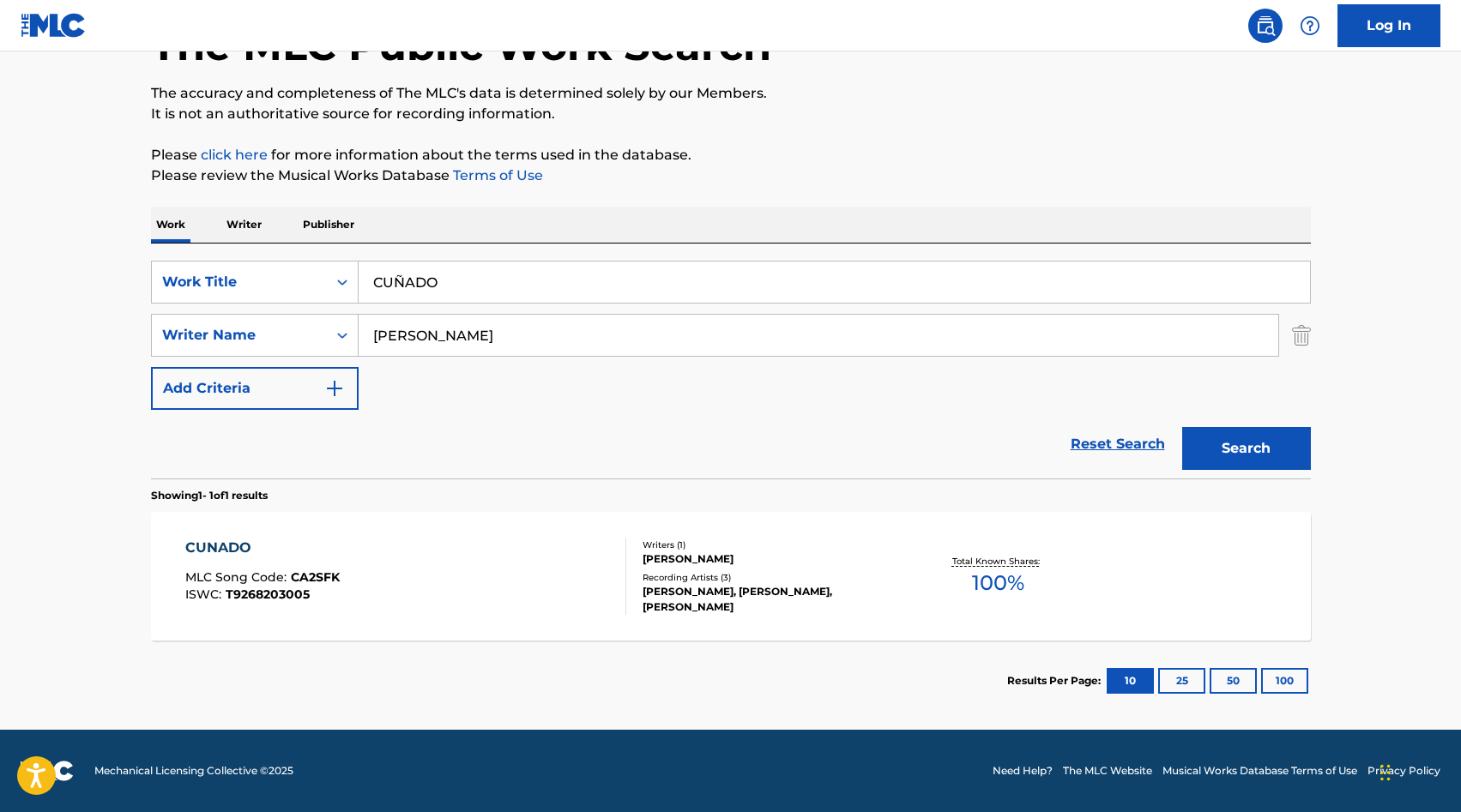
click at [549, 546] on div "CUNADO MLC Song Code : CA2SFK ISWC : T9268203005" at bounding box center [406, 576] width 441 height 77
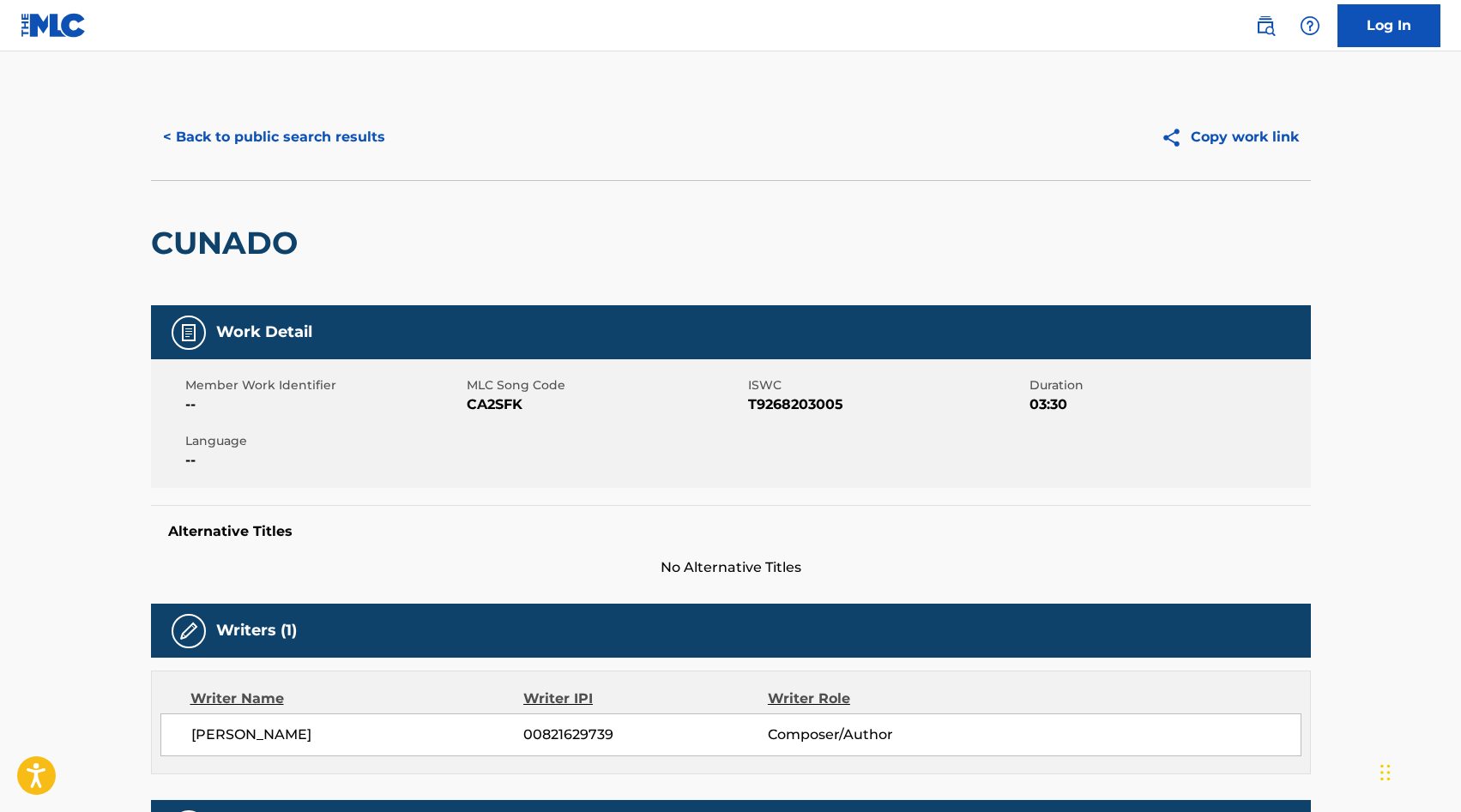
click at [505, 404] on span "CA2SFK" at bounding box center [605, 405] width 277 height 21
copy span "CA2SFK"
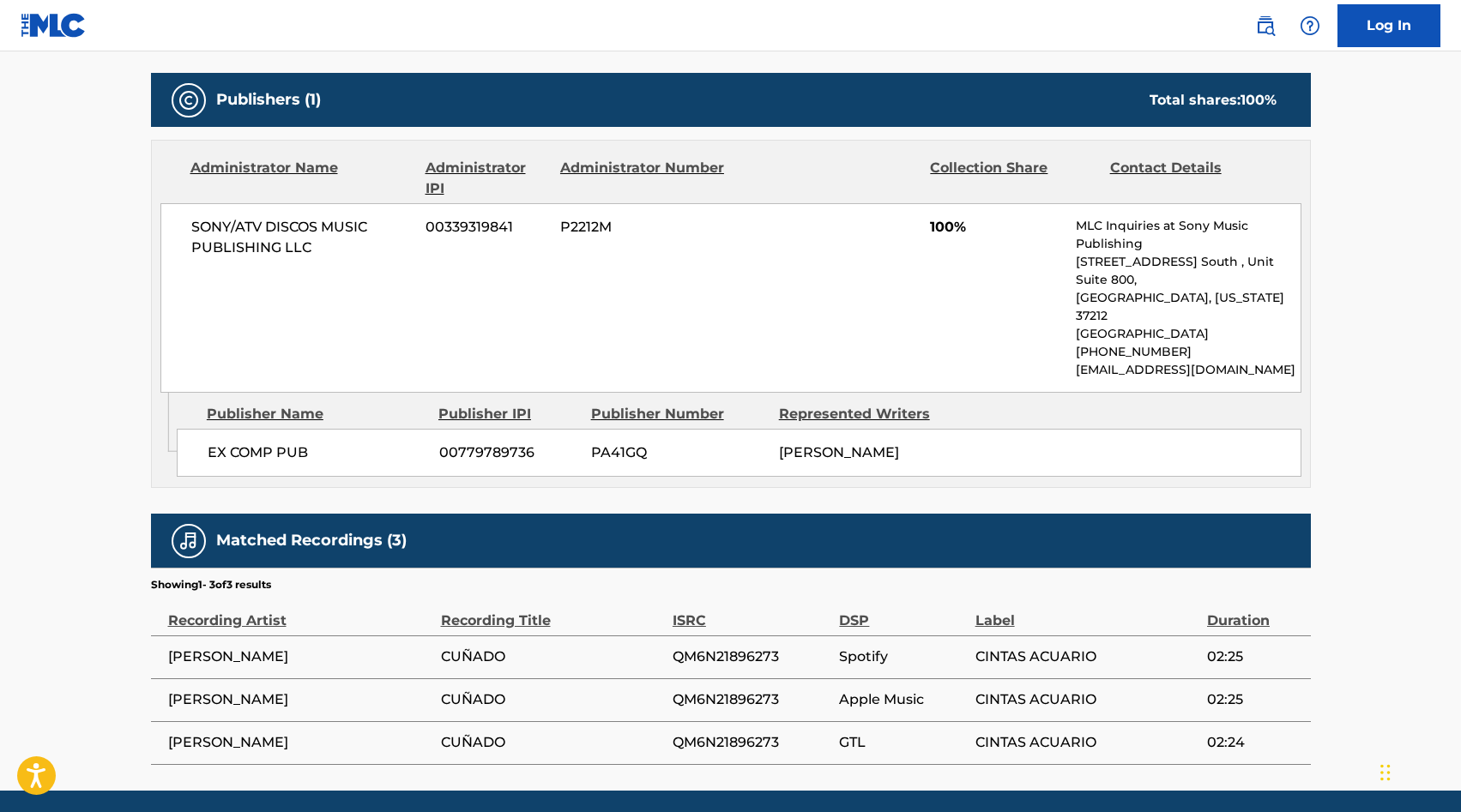
scroll to position [751, 0]
